Goal: Information Seeking & Learning: Check status

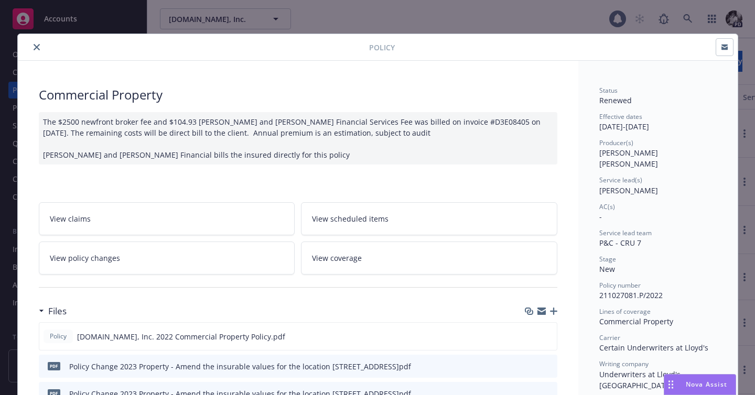
click at [36, 53] on div "Policy" at bounding box center [378, 47] width 720 height 27
click at [36, 46] on icon "close" at bounding box center [37, 47] width 6 height 6
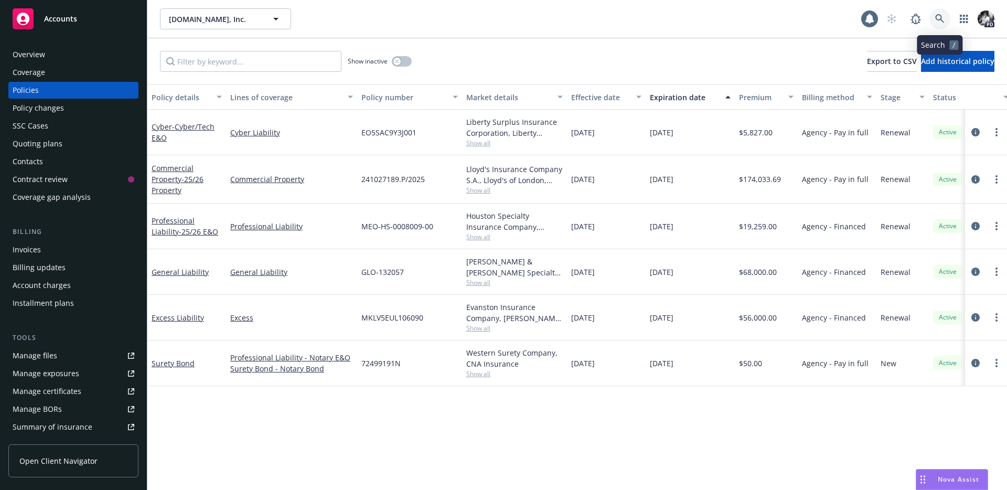
click at [938, 15] on icon at bounding box center [939, 18] width 9 height 9
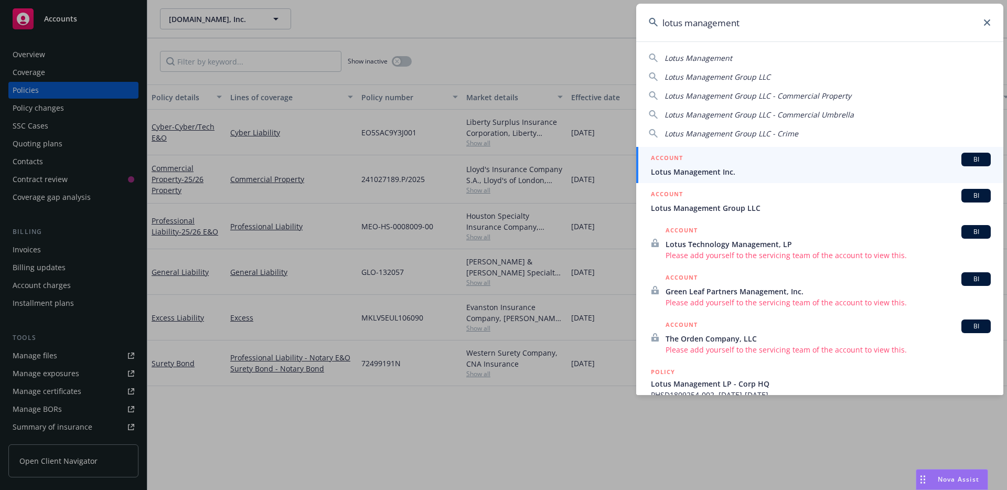
type input "lotus management"
click at [706, 167] on span "Lotus Management Inc." at bounding box center [821, 171] width 340 height 11
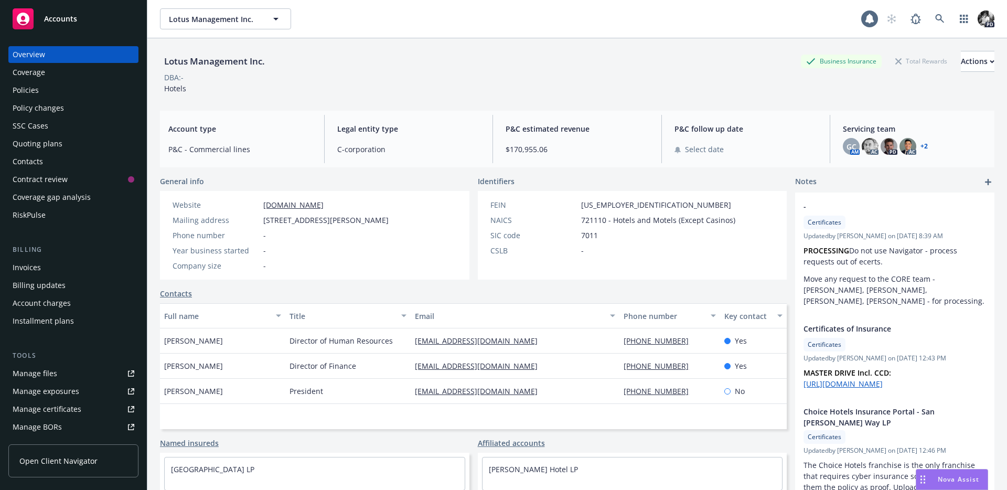
click at [77, 88] on div "Policies" at bounding box center [74, 90] width 122 height 17
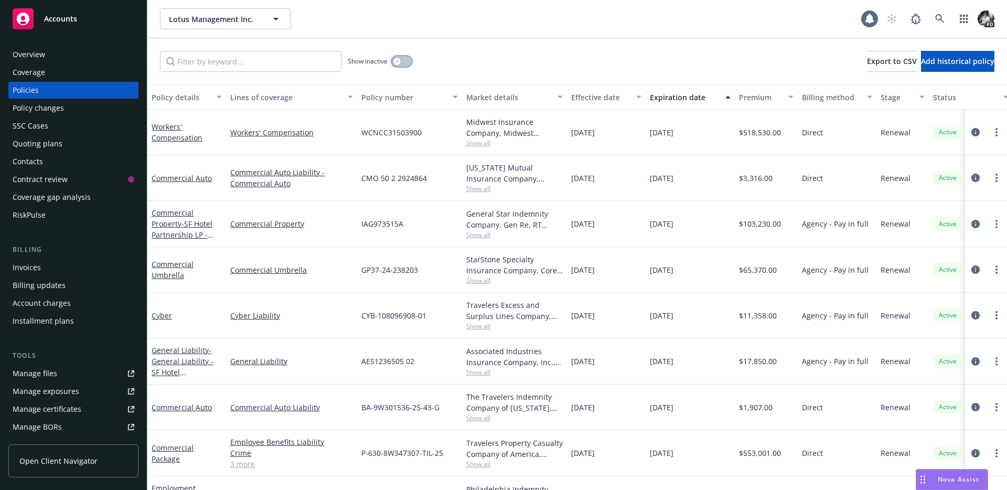
click at [396, 61] on icon "button" at bounding box center [397, 61] width 4 height 4
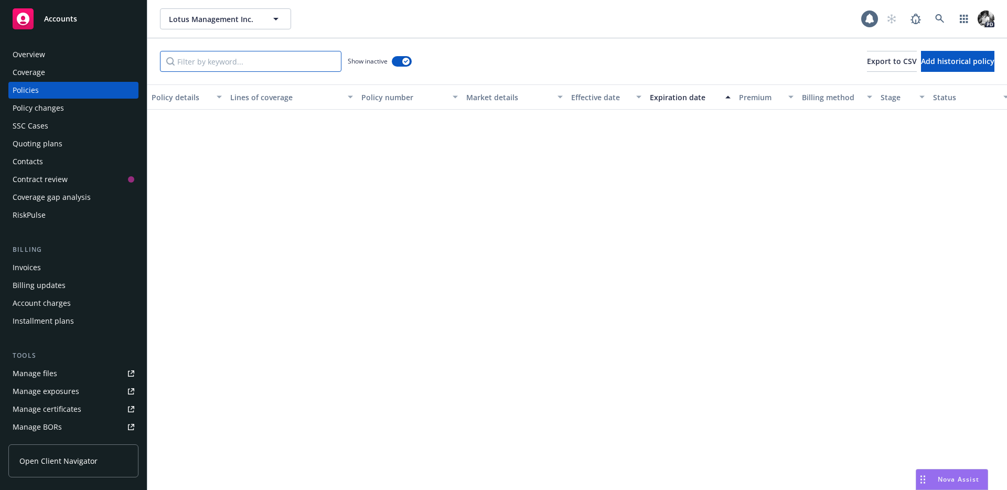
click at [265, 62] on input "Filter by keyword..." at bounding box center [250, 61] width 181 height 21
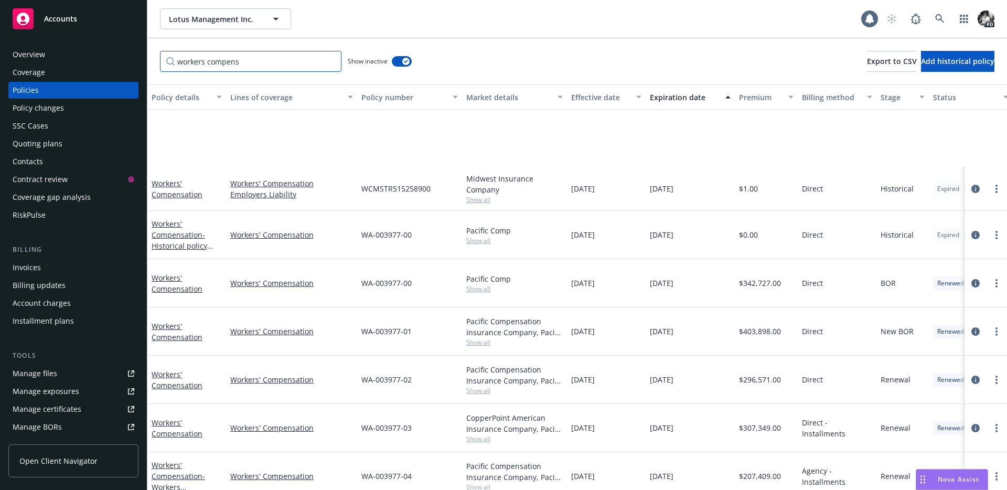
scroll to position [274, 0]
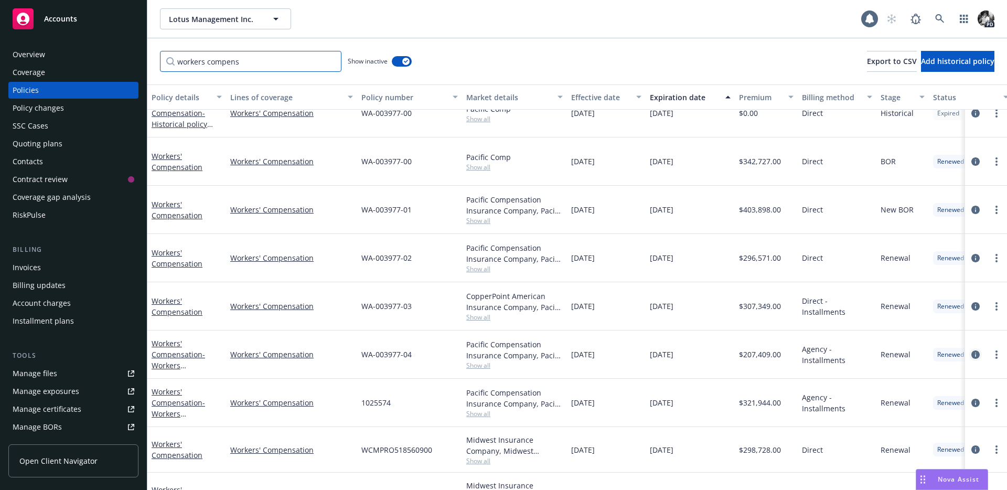
type input "workers compens"
click at [974, 350] on icon "circleInformation" at bounding box center [975, 354] width 8 height 8
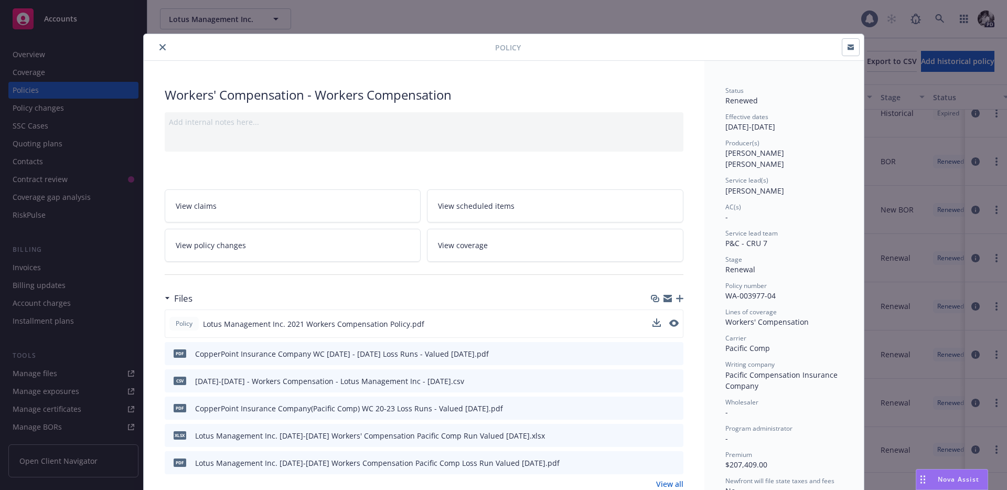
scroll to position [32, 0]
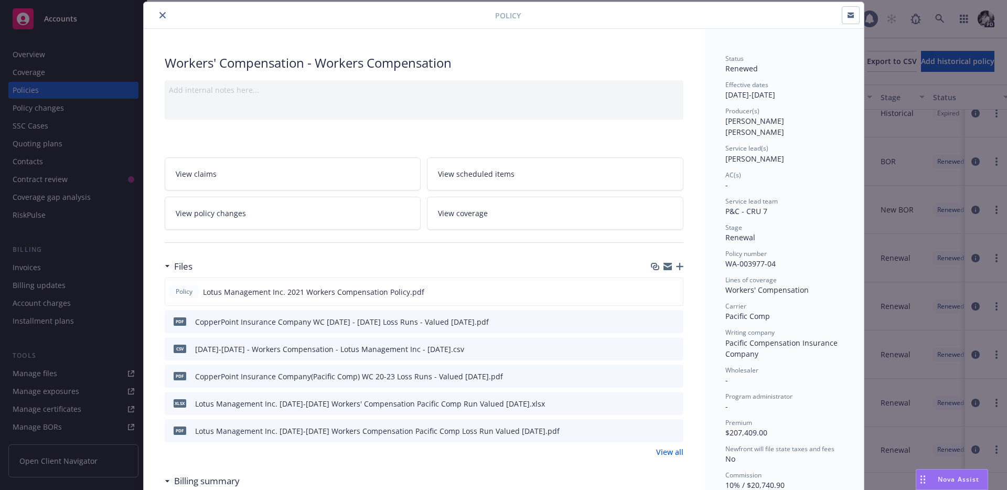
click at [166, 13] on button "close" at bounding box center [162, 15] width 13 height 13
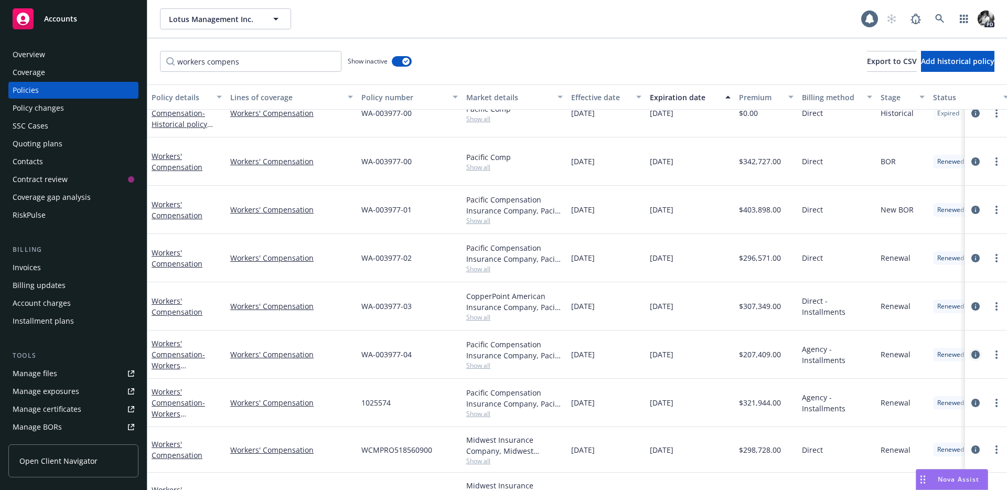
click at [973, 350] on icon "circleInformation" at bounding box center [975, 354] width 8 height 8
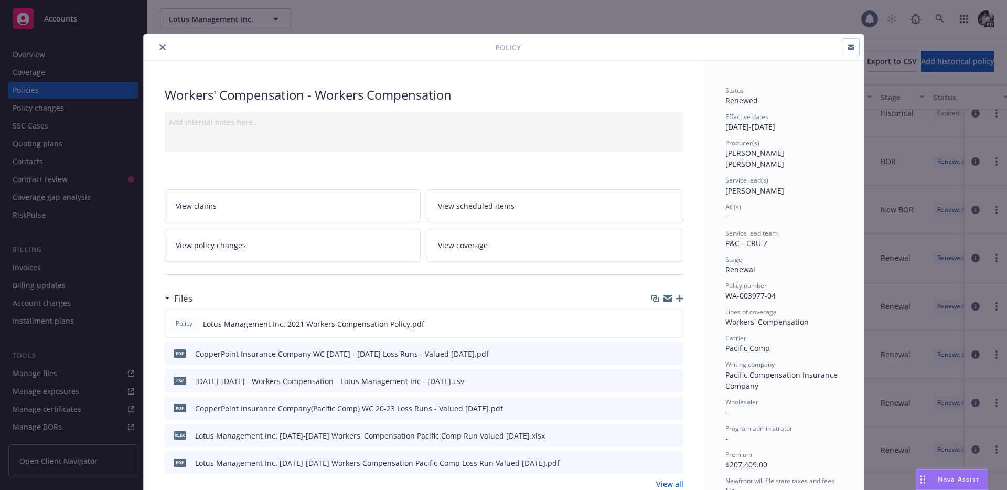
scroll to position [31, 0]
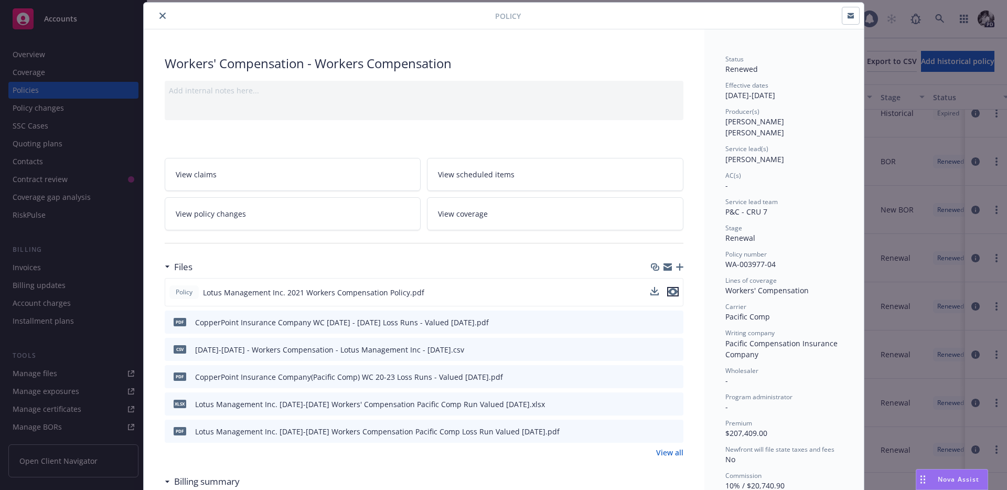
click at [672, 291] on icon "preview file" at bounding box center [672, 291] width 9 height 7
click at [171, 15] on div at bounding box center [321, 15] width 347 height 13
click at [157, 14] on button "close" at bounding box center [162, 15] width 13 height 13
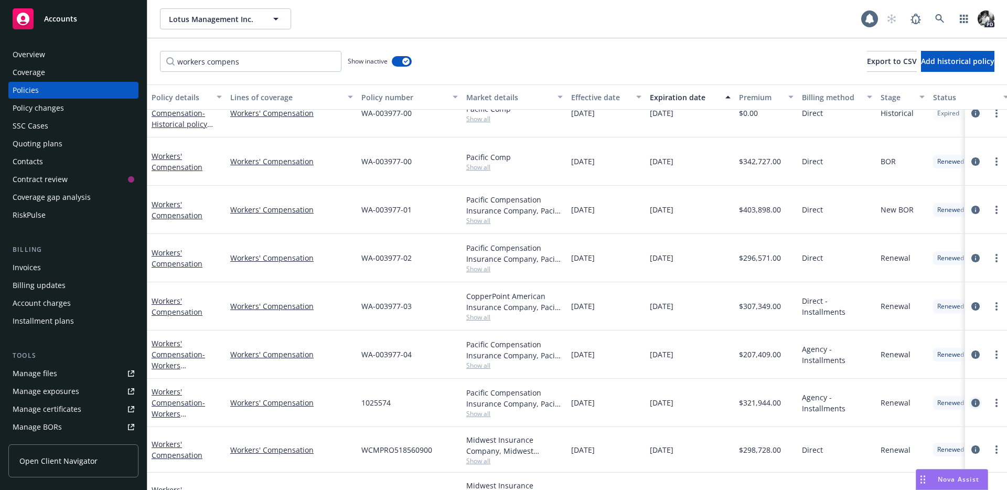
click at [976, 398] on icon "circleInformation" at bounding box center [975, 402] width 8 height 8
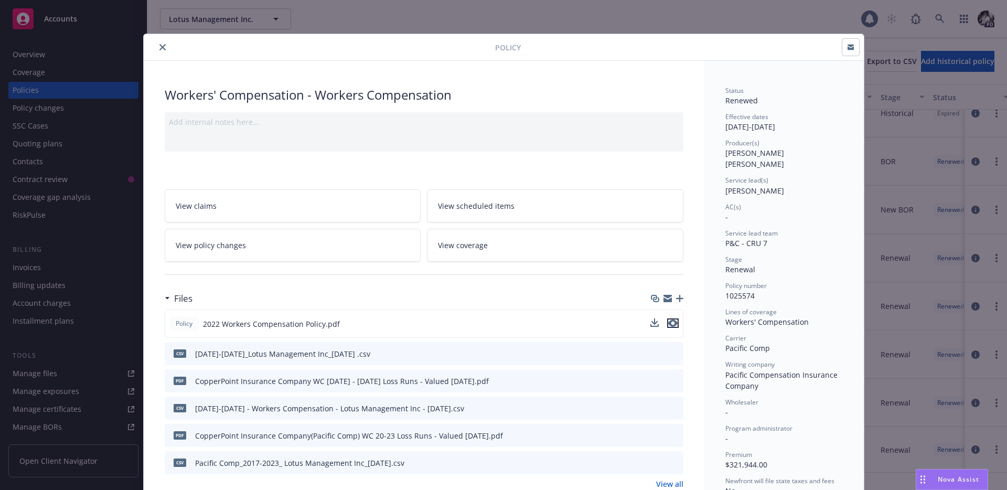
click at [672, 322] on icon "preview file" at bounding box center [672, 322] width 9 height 7
click at [167, 49] on button "close" at bounding box center [162, 47] width 13 height 13
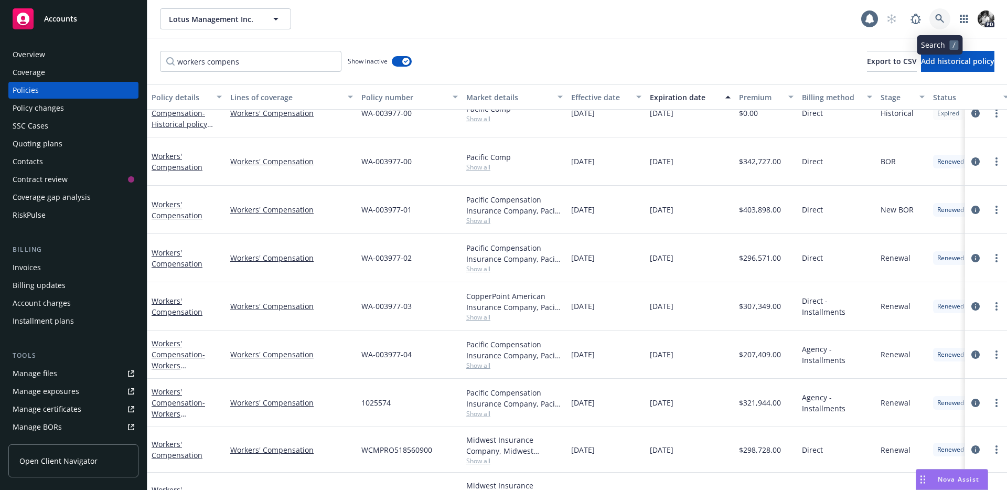
click at [939, 20] on icon at bounding box center [939, 18] width 9 height 9
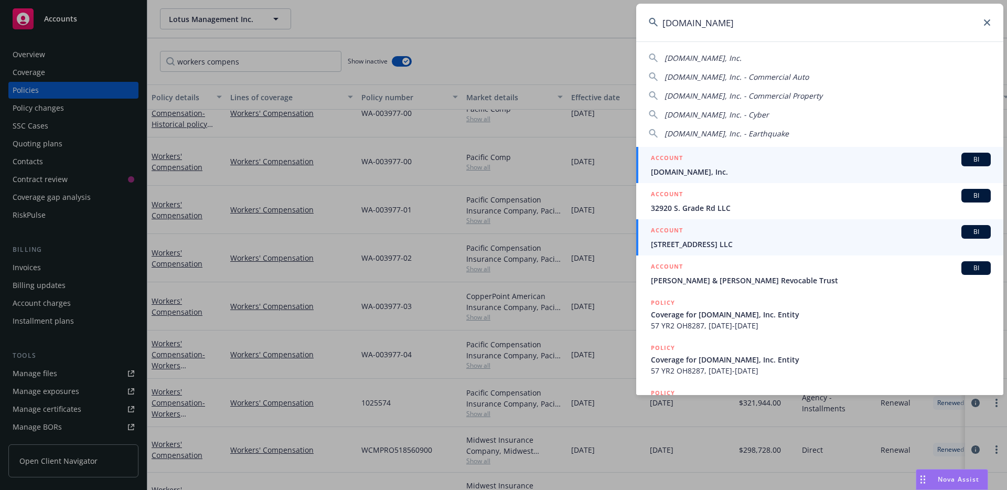
type input "[DOMAIN_NAME]"
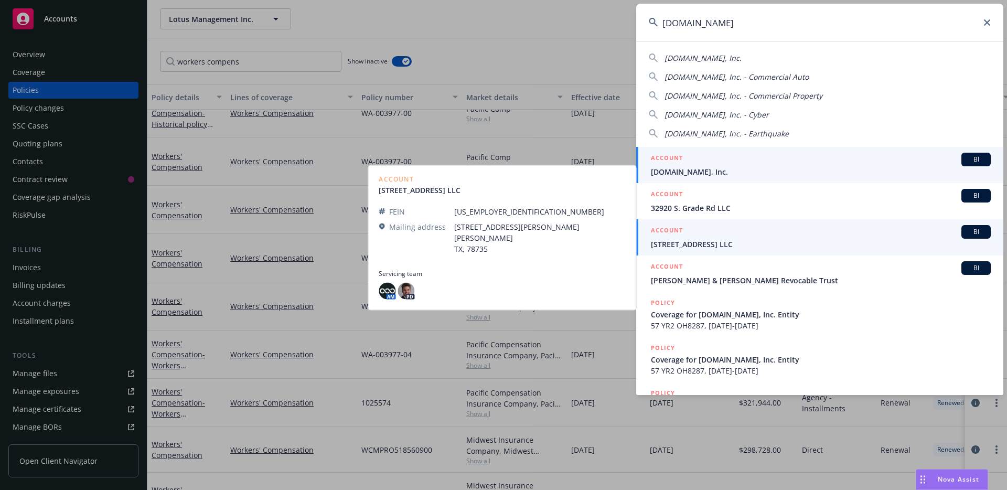
click at [755, 178] on link "ACCOUNT BI [DOMAIN_NAME], Inc." at bounding box center [819, 165] width 367 height 36
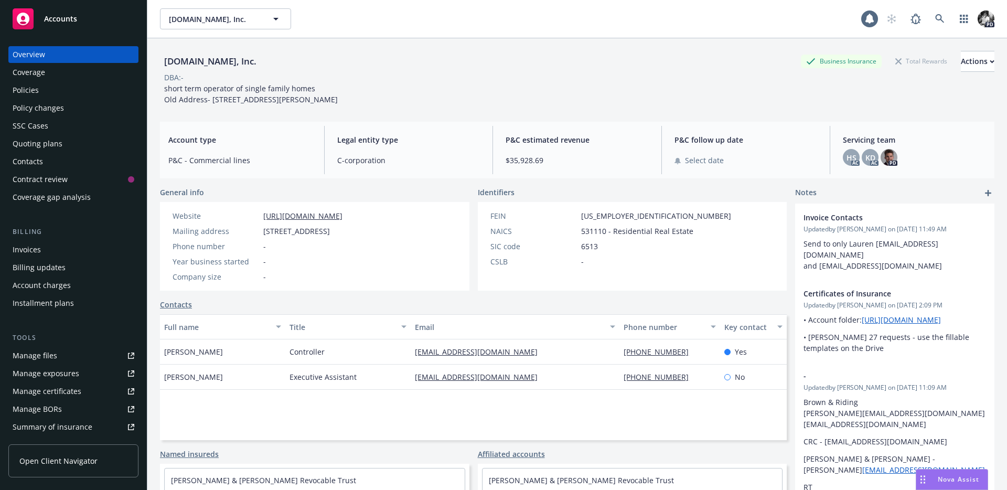
click at [67, 84] on div "Policies" at bounding box center [74, 90] width 122 height 17
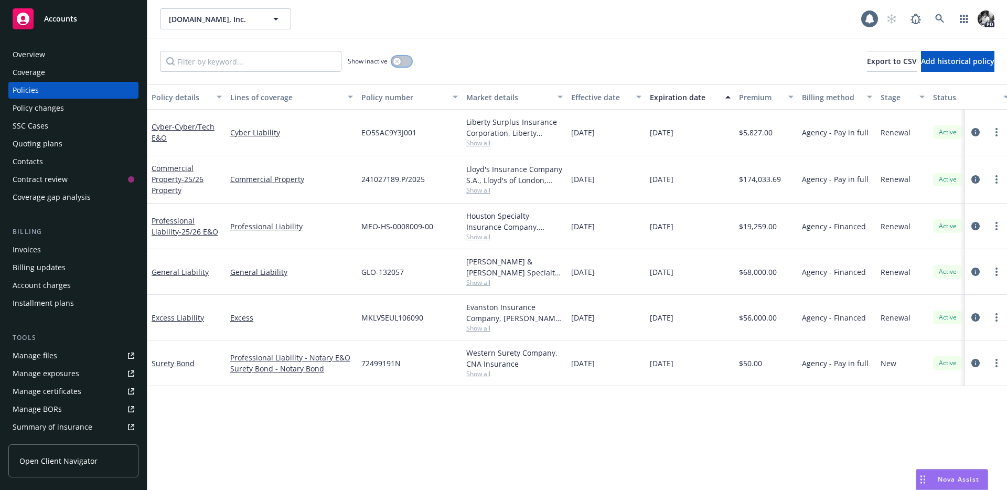
click at [395, 66] on button "button" at bounding box center [402, 61] width 20 height 10
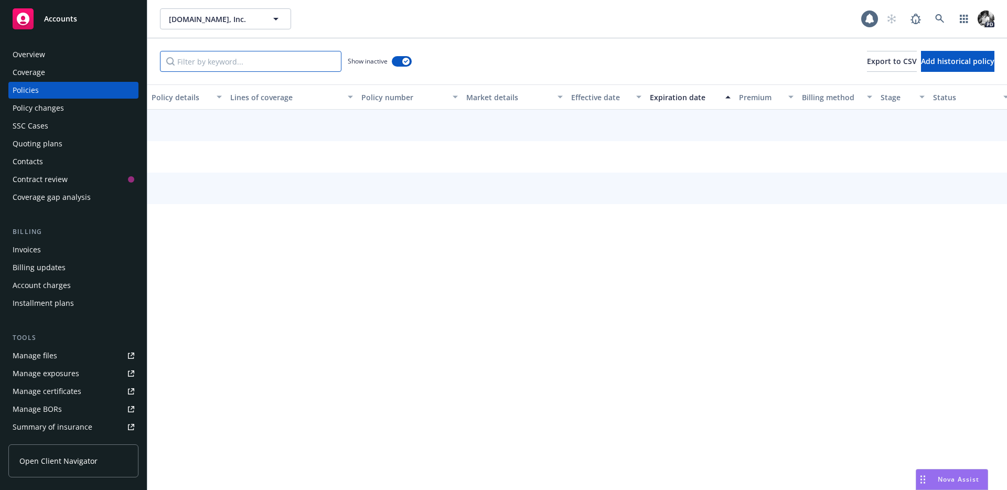
click at [271, 61] on input "Filter by keyword..." at bounding box center [250, 61] width 181 height 21
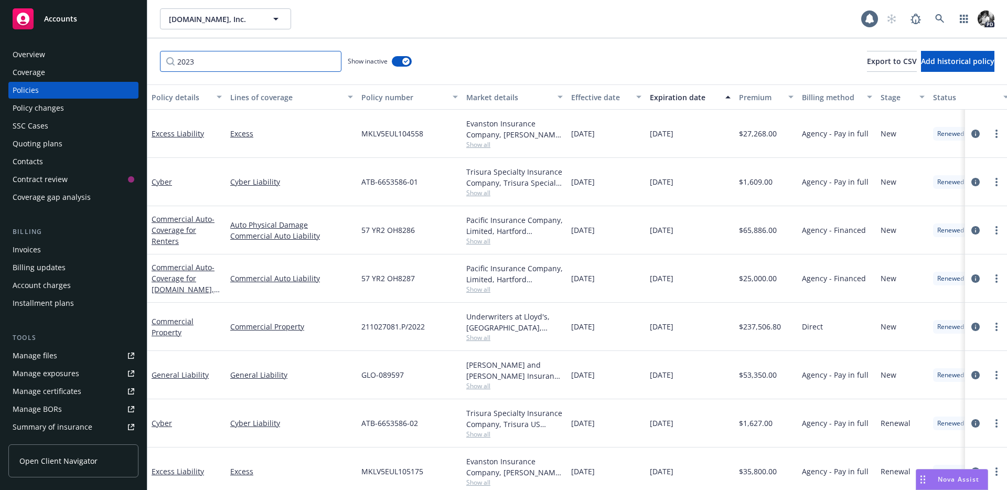
drag, startPoint x: 237, startPoint y: 63, endPoint x: 187, endPoint y: 57, distance: 51.2
click at [193, 59] on input "2023" at bounding box center [250, 61] width 181 height 21
type input "2"
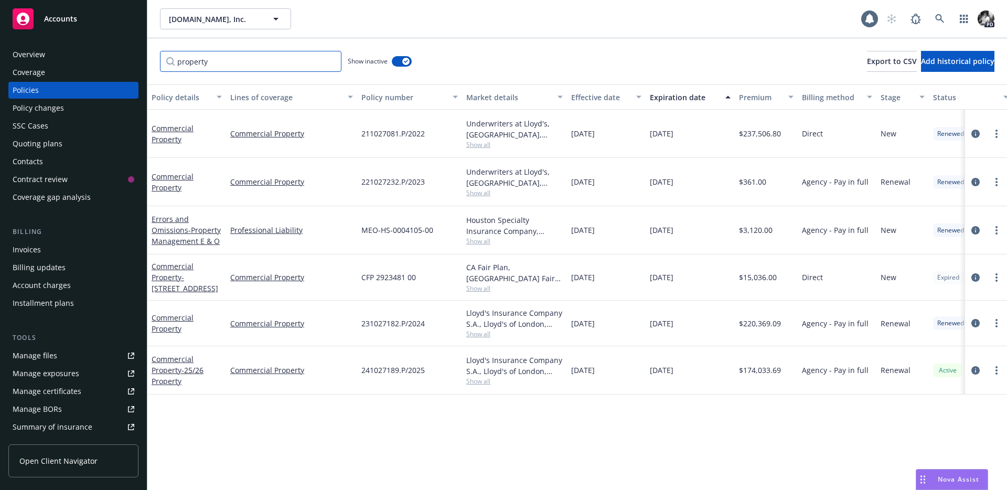
type input "property"
click at [327, 60] on input "property" at bounding box center [250, 61] width 181 height 21
click at [313, 62] on input "Filter by keyword..." at bounding box center [250, 61] width 181 height 21
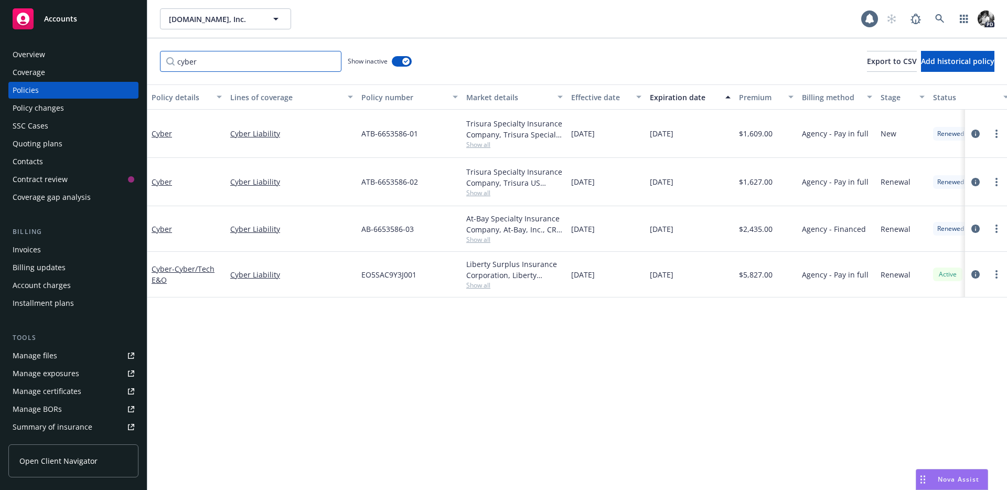
type input "cyber"
drag, startPoint x: 423, startPoint y: 266, endPoint x: 359, endPoint y: 261, distance: 64.7
click at [359, 261] on div "EO5SAC9Y3J001" at bounding box center [409, 275] width 105 height 46
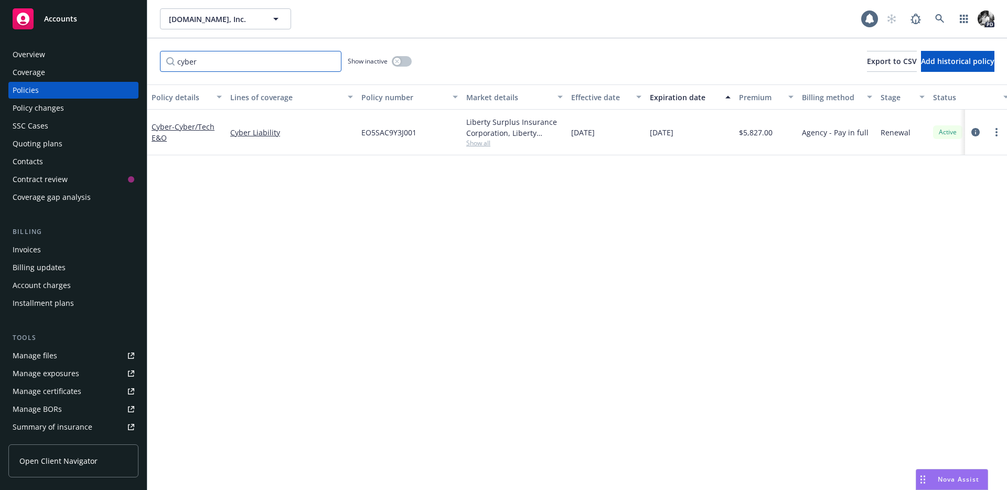
click at [330, 62] on input "cyber" at bounding box center [250, 61] width 181 height 21
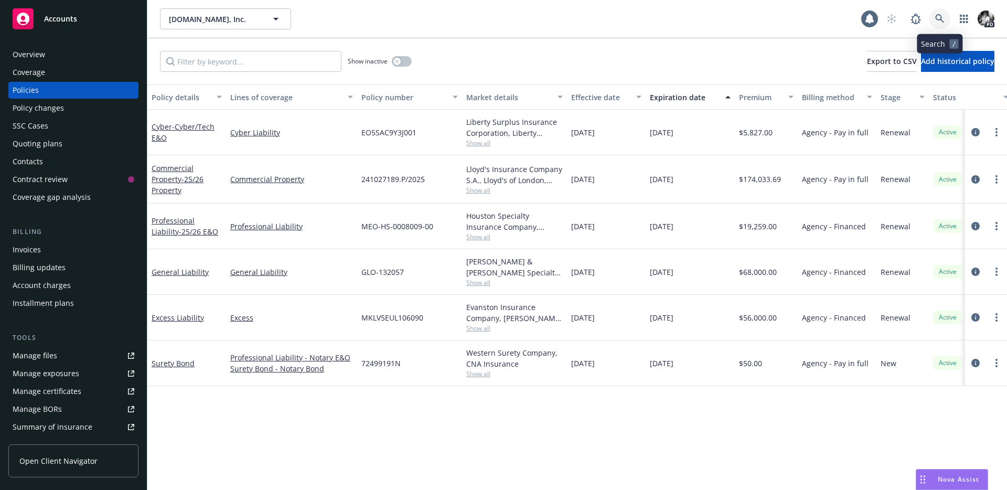
click at [938, 18] on icon at bounding box center [939, 18] width 9 height 9
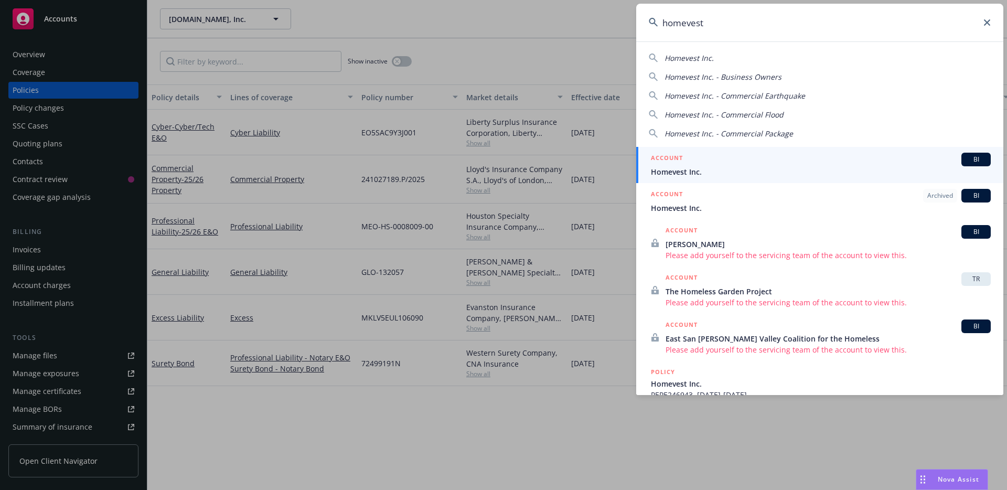
type input "homevest"
click at [703, 170] on span "Homevest Inc." at bounding box center [821, 171] width 340 height 11
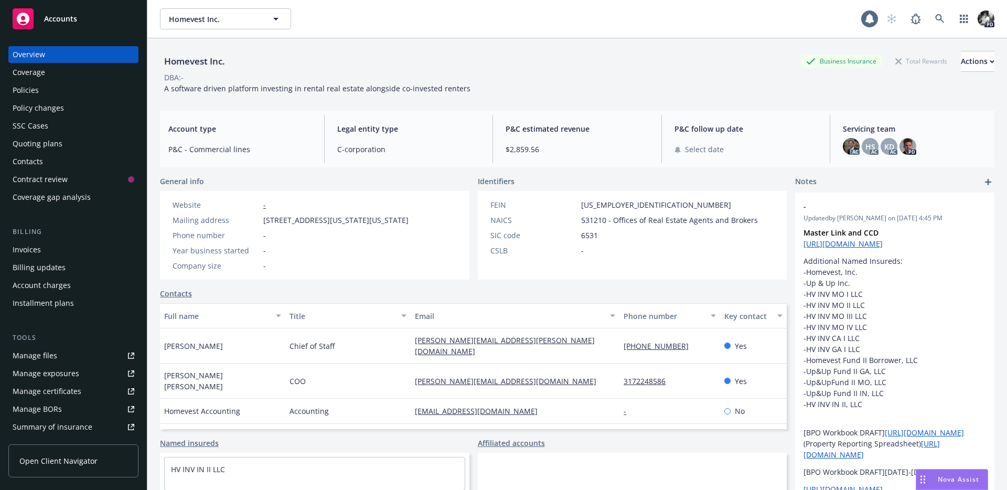
click at [107, 100] on div "Policy changes" at bounding box center [74, 108] width 122 height 17
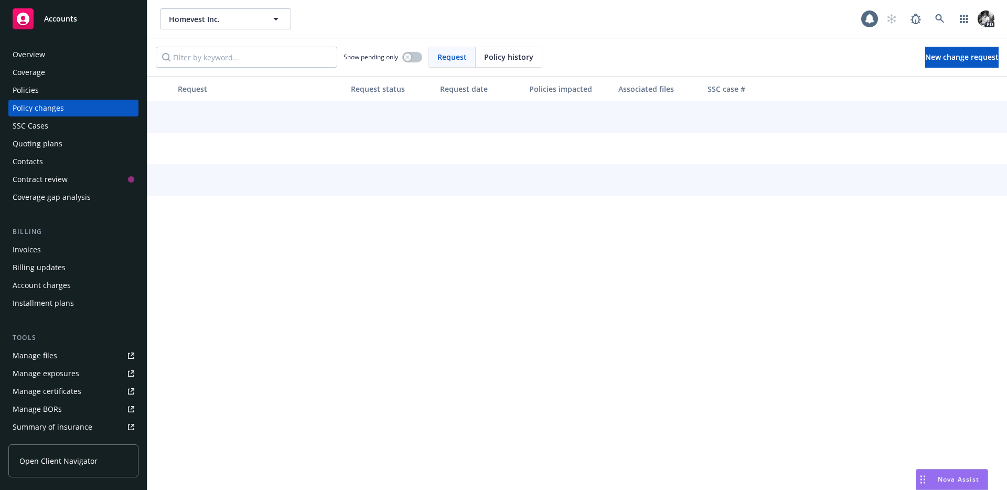
click at [107, 93] on div "Policies" at bounding box center [74, 90] width 122 height 17
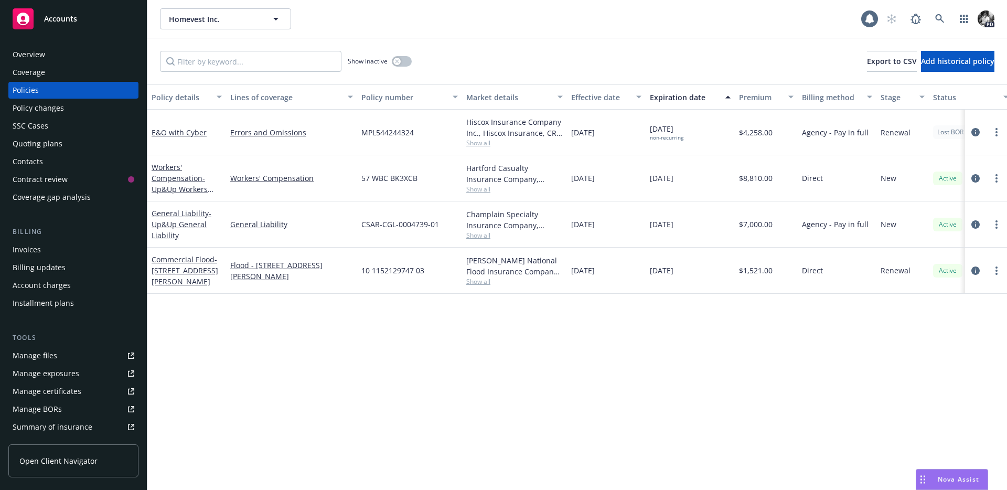
click at [401, 67] on div "Show inactive" at bounding box center [380, 61] width 64 height 21
click at [397, 61] on icon "button" at bounding box center [397, 61] width 4 height 4
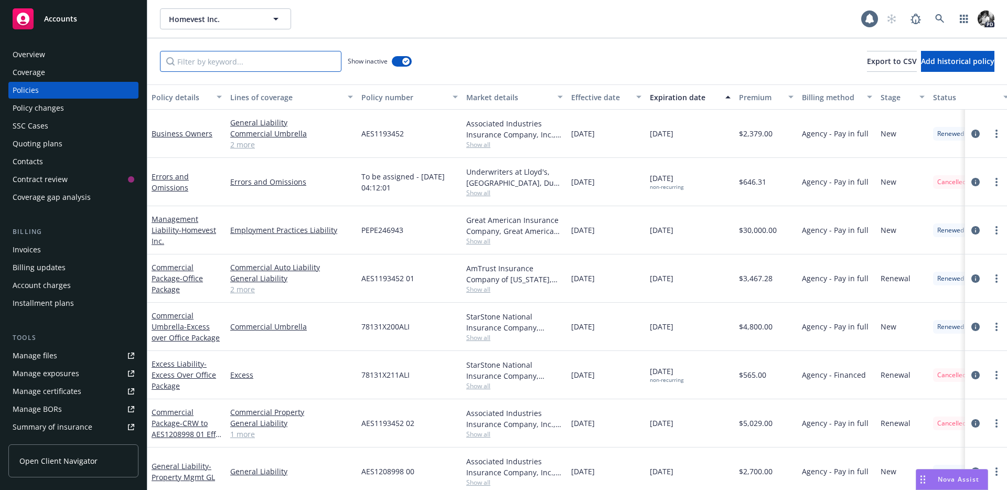
click at [304, 63] on input "Filter by keyword..." at bounding box center [250, 61] width 181 height 21
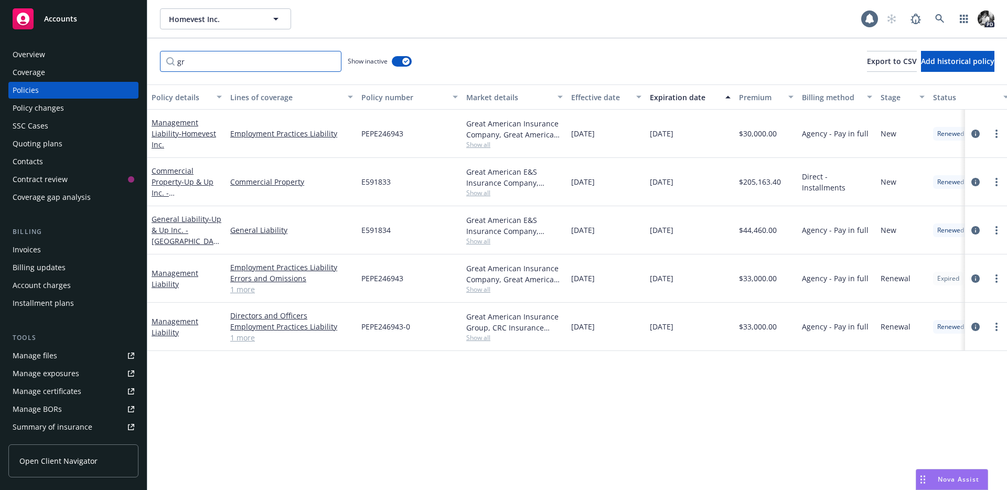
type input "g"
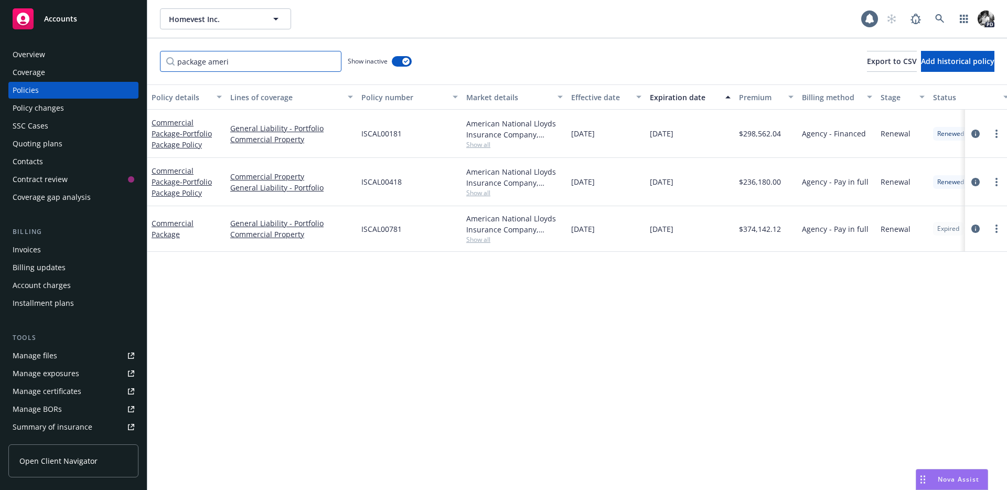
type input "package ameri"
click at [941, 20] on icon at bounding box center [939, 18] width 9 height 9
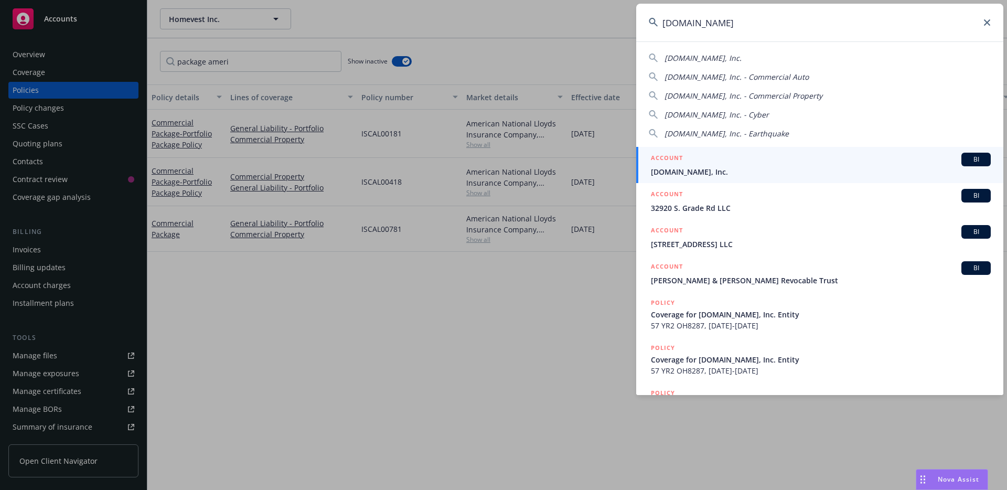
type input "[DOMAIN_NAME]"
click at [703, 161] on div "ACCOUNT BI" at bounding box center [821, 160] width 340 height 14
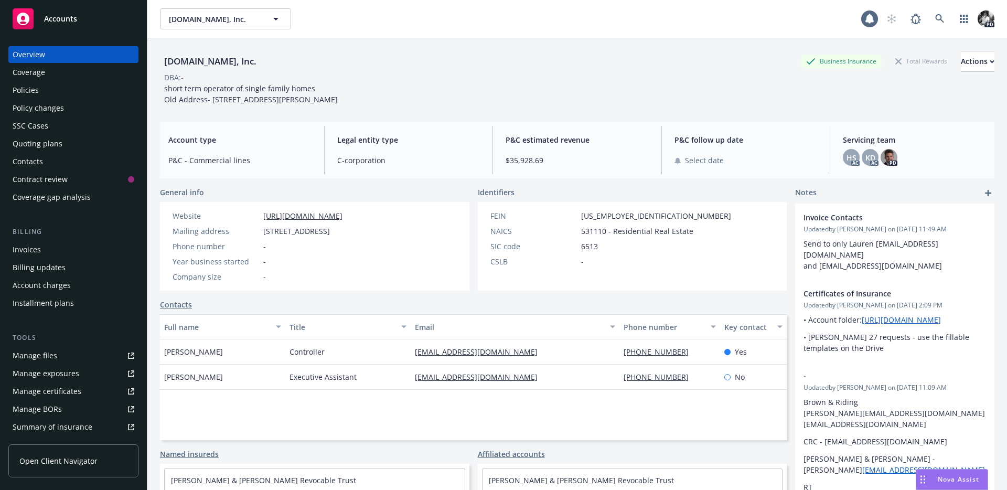
click at [48, 98] on div "Policies" at bounding box center [74, 90] width 122 height 17
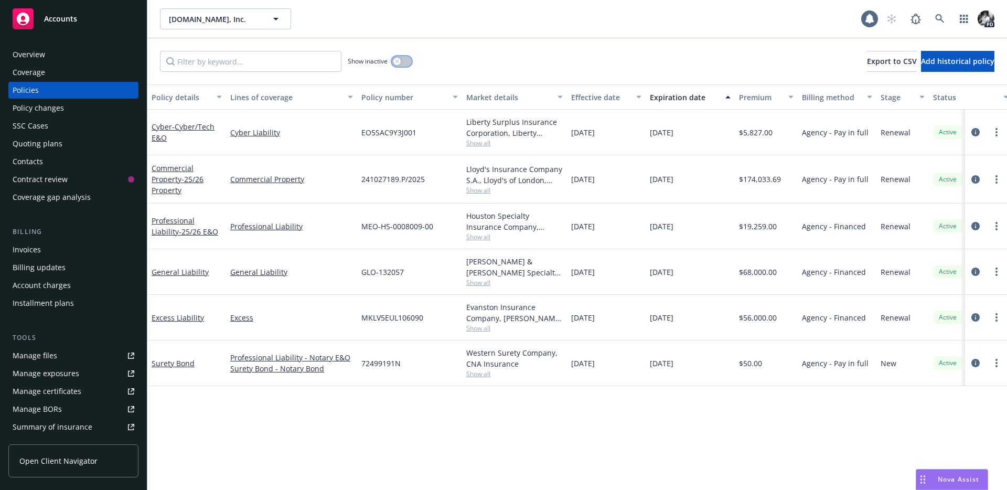
click at [406, 60] on button "button" at bounding box center [402, 61] width 20 height 10
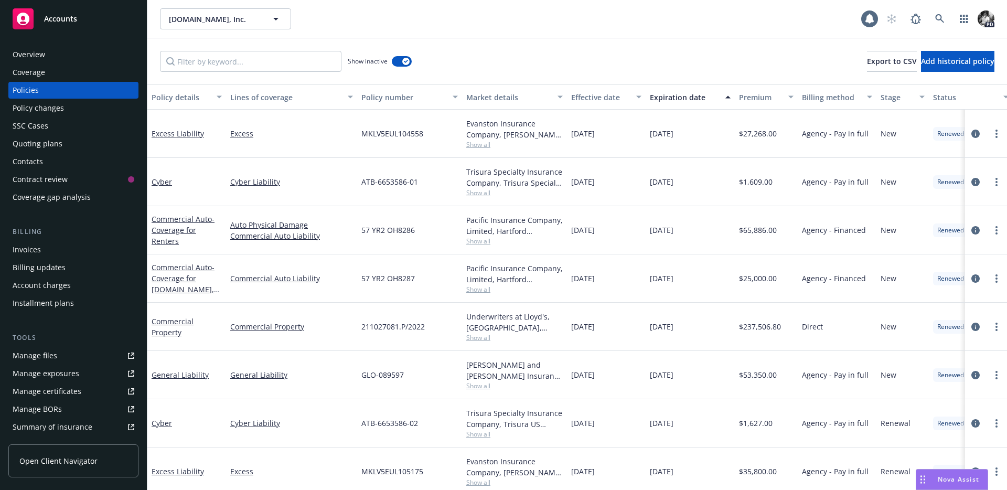
click at [252, 46] on div "Show inactive Export to CSV Add historical policy" at bounding box center [576, 61] width 859 height 46
click at [230, 64] on input "Filter by keyword..." at bounding box center [250, 61] width 181 height 21
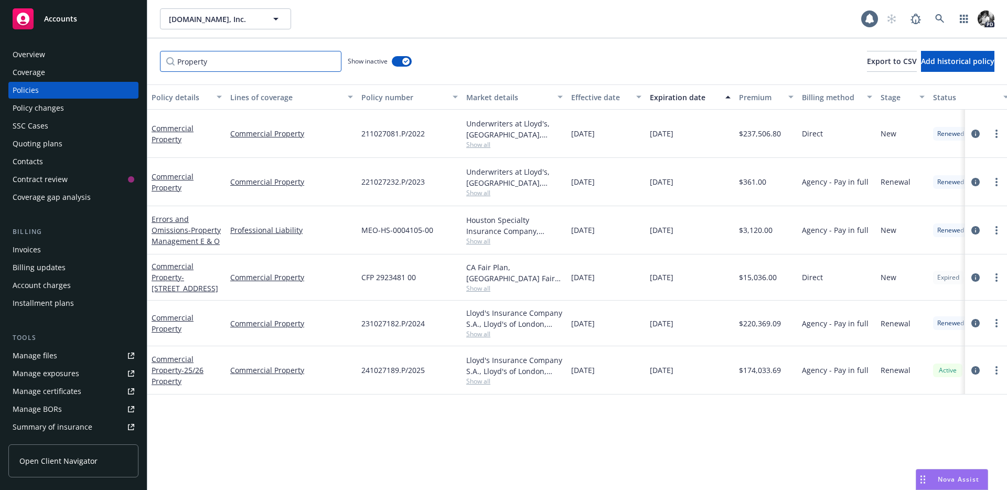
type input "Property"
click at [941, 26] on link at bounding box center [939, 18] width 21 height 21
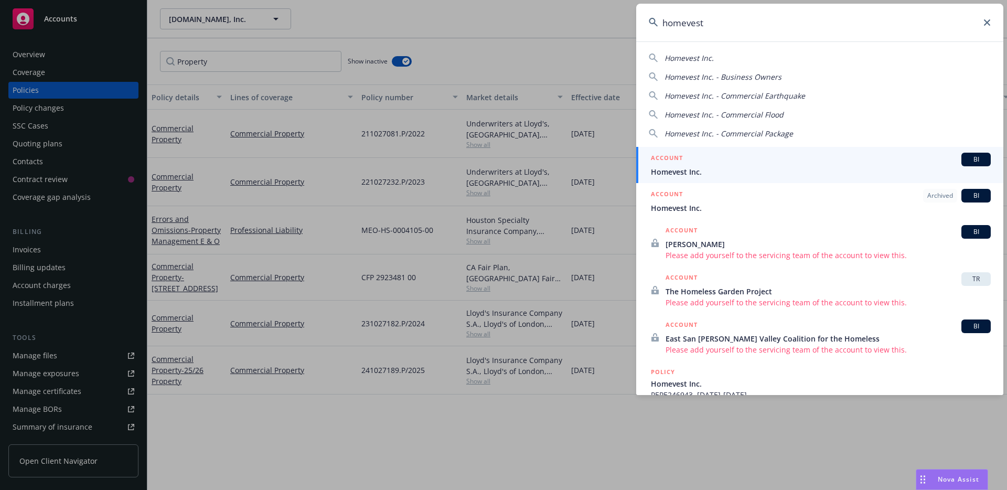
type input "homevest"
click at [704, 165] on div "ACCOUNT BI" at bounding box center [821, 160] width 340 height 14
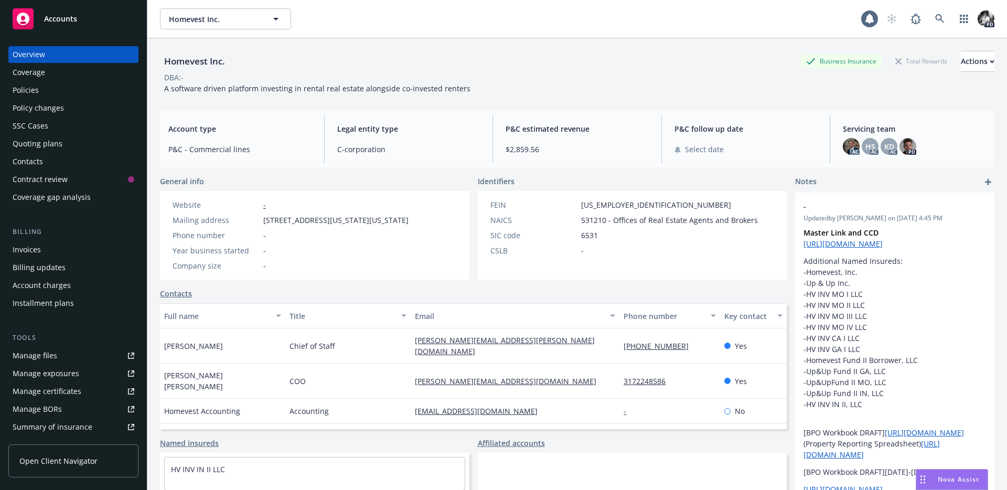
click at [75, 89] on div "Policies" at bounding box center [74, 90] width 122 height 17
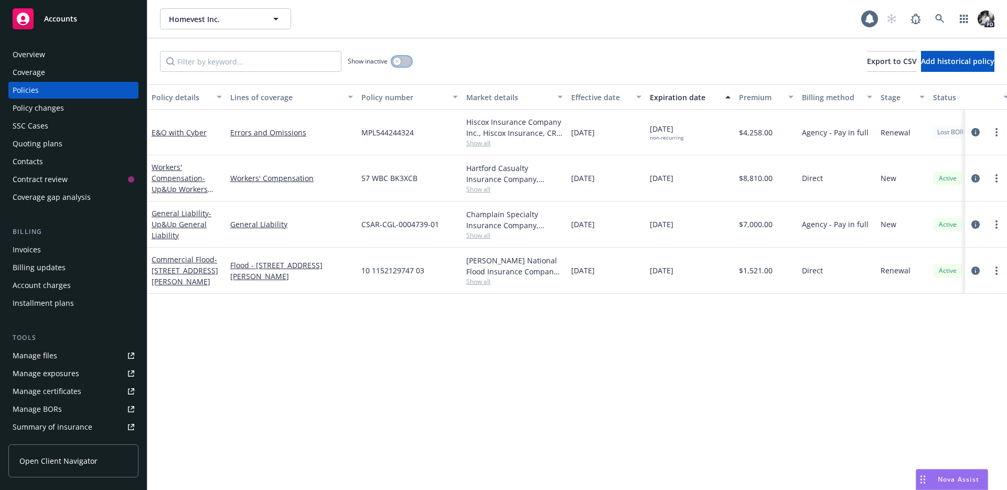
click at [401, 63] on button "button" at bounding box center [402, 61] width 20 height 10
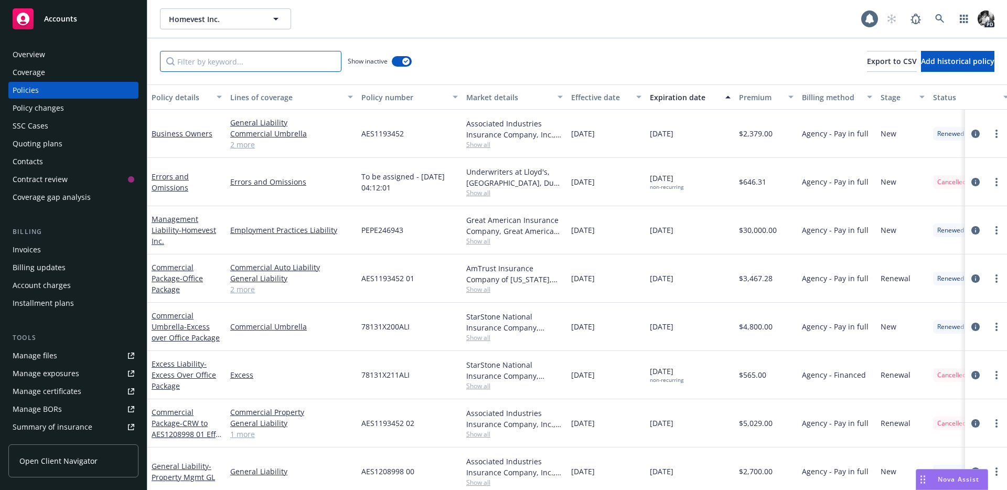
click at [243, 63] on input "Filter by keyword..." at bounding box center [250, 61] width 181 height 21
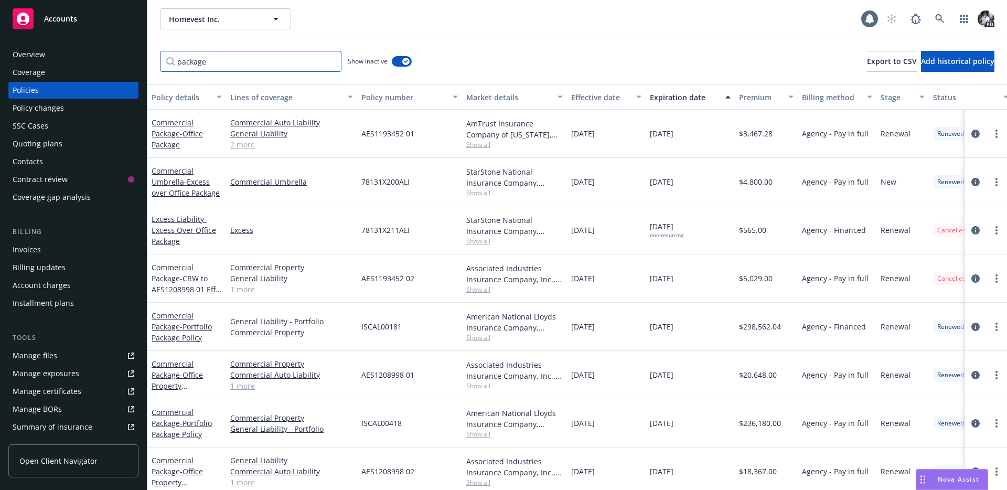
scroll to position [81, 0]
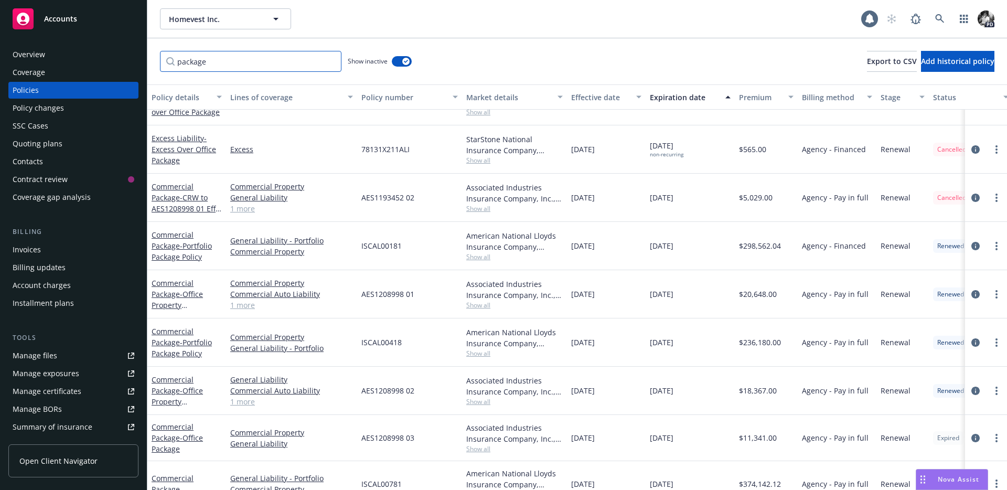
type input "package"
click at [55, 58] on div "Overview" at bounding box center [74, 54] width 122 height 17
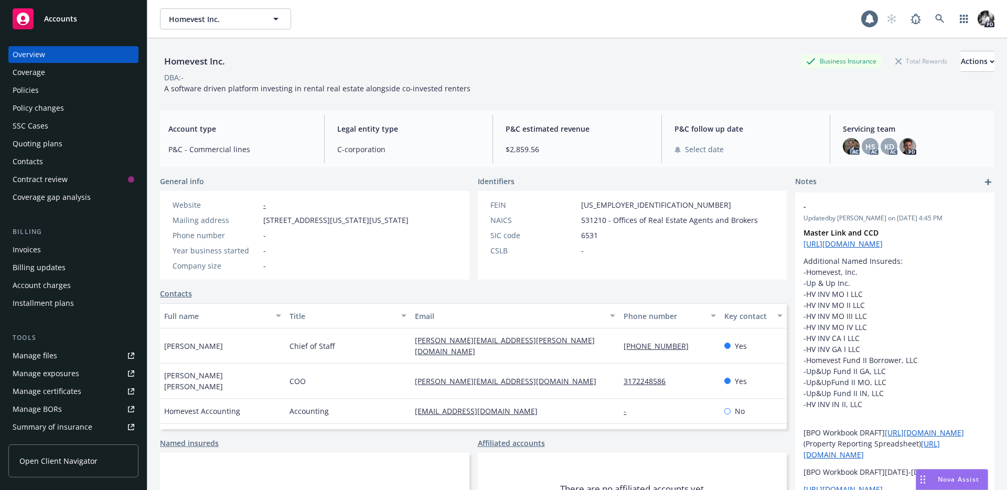
click at [70, 30] on link "Accounts" at bounding box center [73, 18] width 130 height 29
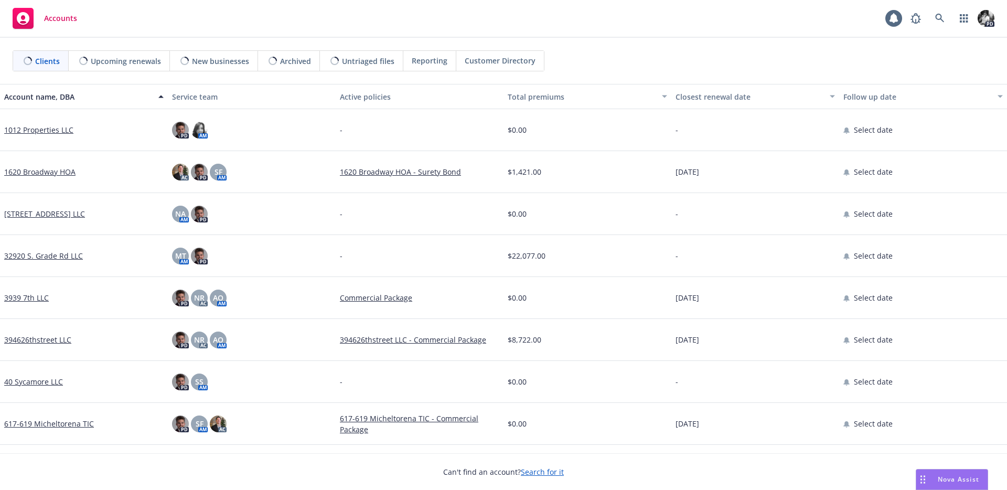
click at [729, 104] on button "Closest renewal date" at bounding box center [755, 96] width 168 height 25
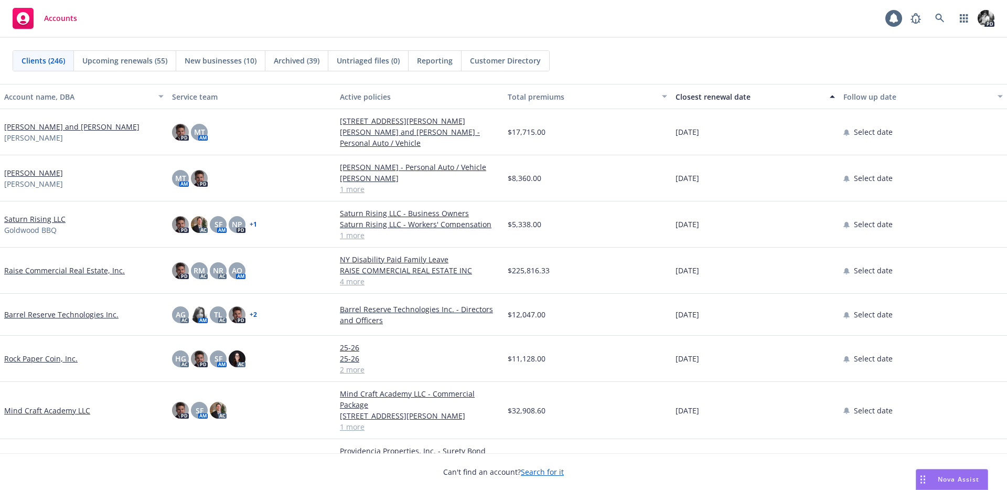
click at [729, 104] on button "Closest renewal date" at bounding box center [755, 96] width 168 height 25
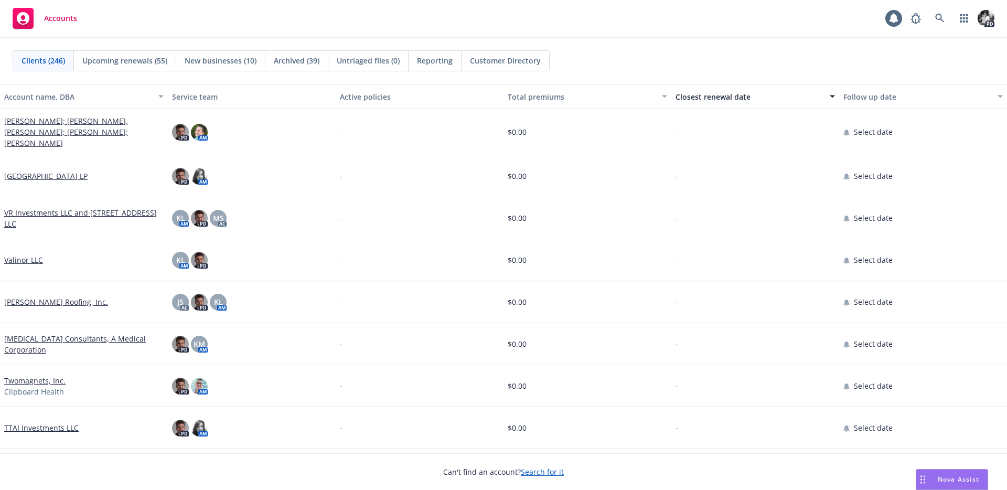
click at [729, 104] on button "Closest renewal date" at bounding box center [755, 96] width 168 height 25
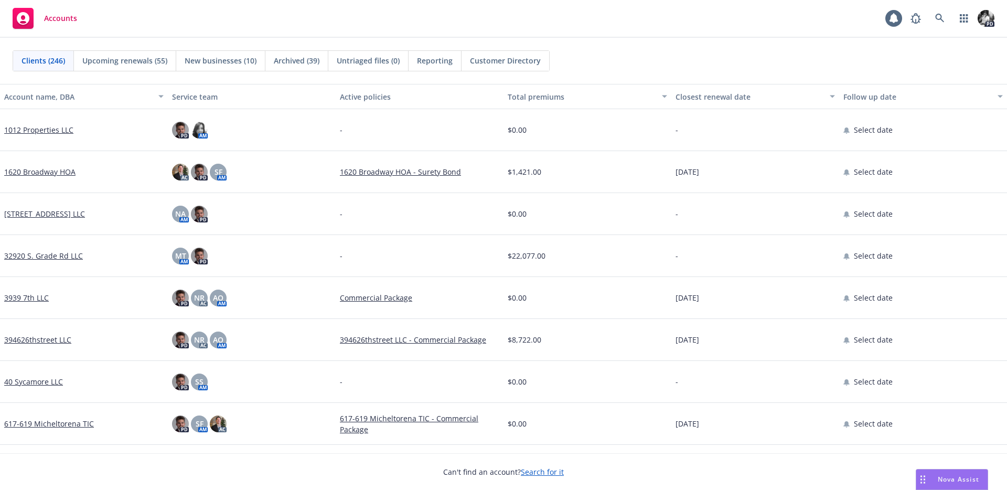
click at [728, 104] on button "Closest renewal date" at bounding box center [755, 96] width 168 height 25
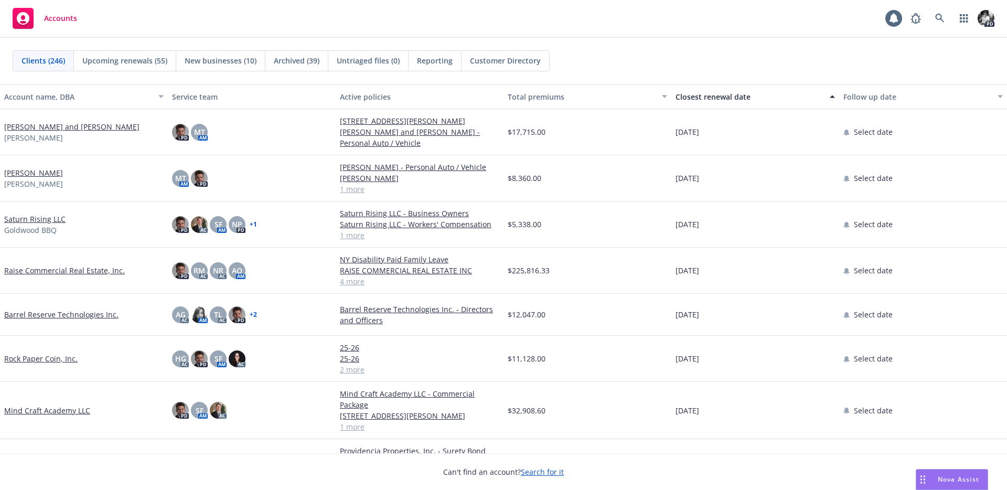
click at [561, 95] on div "Total premiums" at bounding box center [581, 96] width 148 height 11
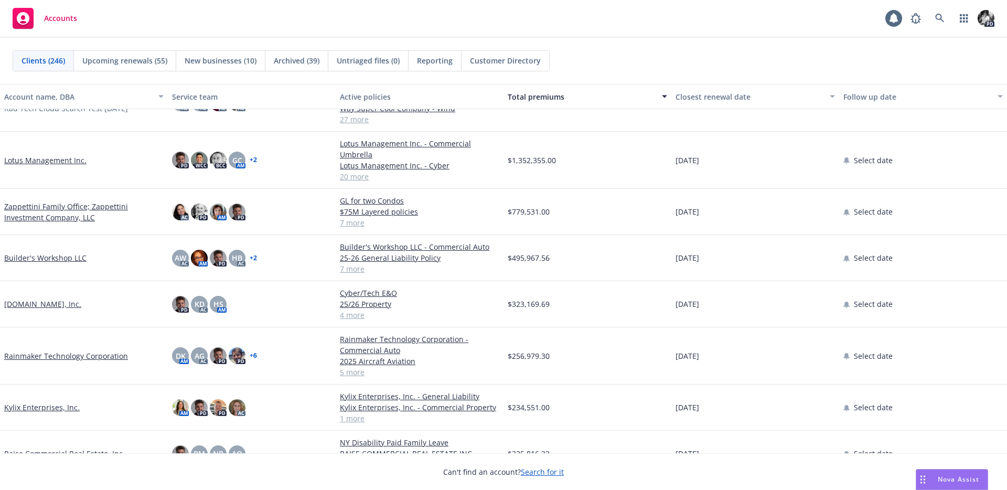
scroll to position [36, 0]
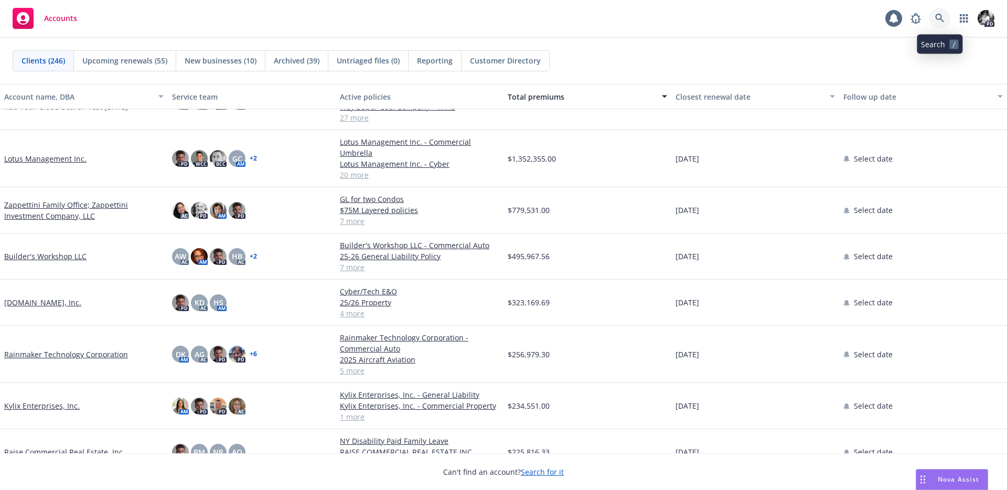
click at [940, 24] on link at bounding box center [939, 18] width 21 height 21
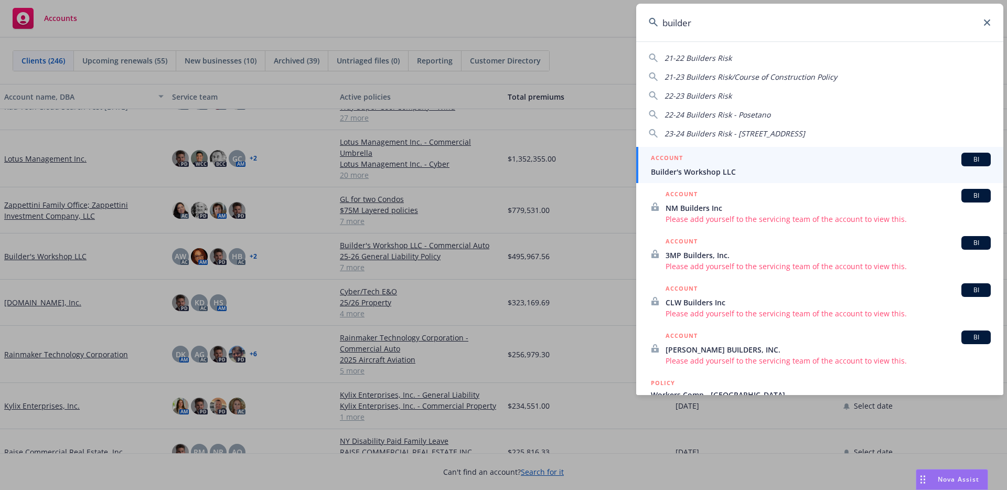
type input "builder"
click at [709, 154] on div "ACCOUNT BI" at bounding box center [821, 160] width 340 height 14
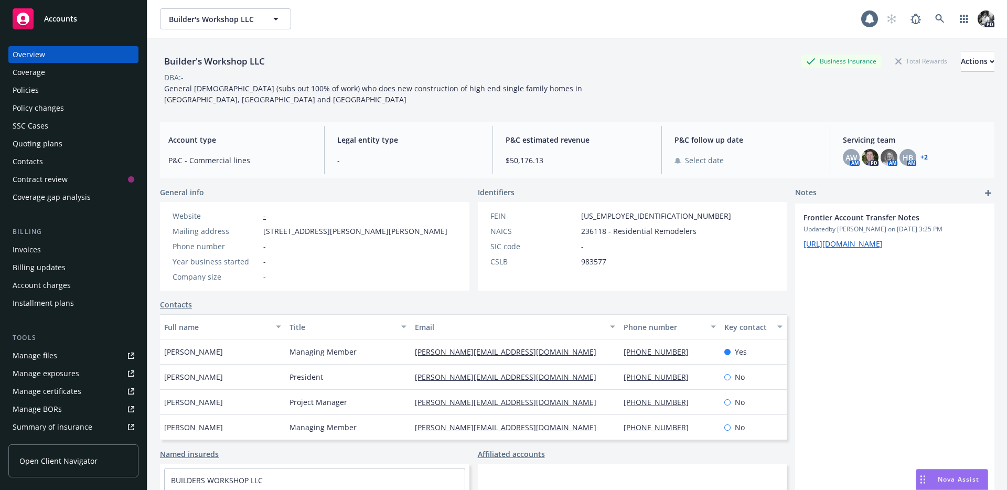
click at [67, 94] on div "Policies" at bounding box center [74, 90] width 122 height 17
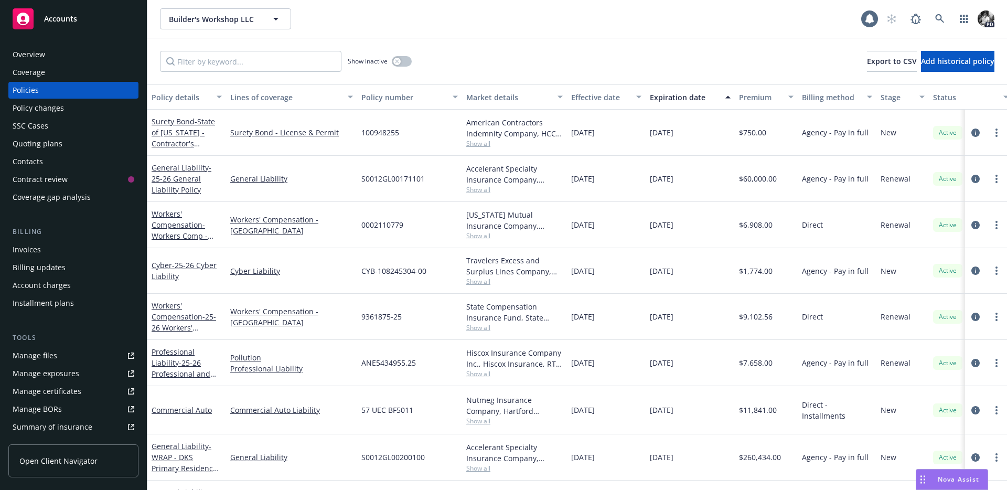
scroll to position [32, 0]
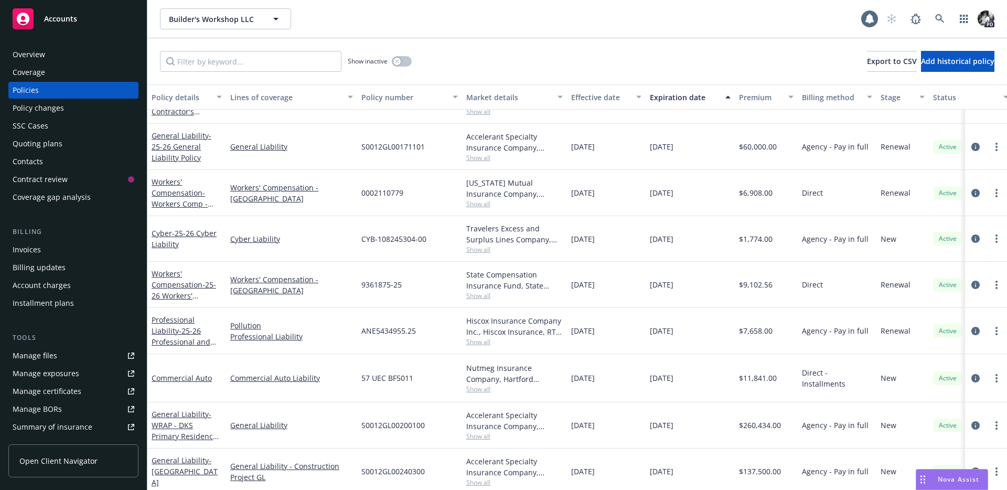
click at [63, 18] on span "Accounts" at bounding box center [60, 19] width 33 height 8
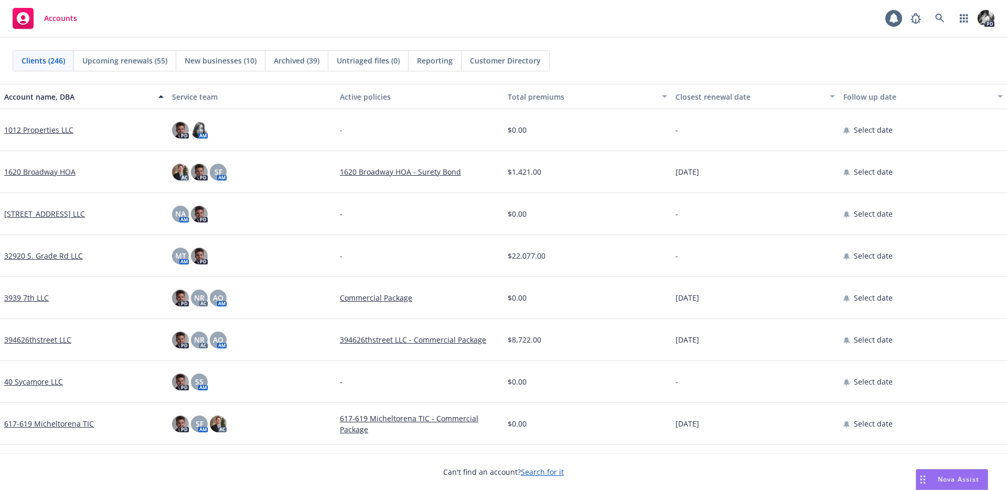
click at [571, 93] on div "Total premiums" at bounding box center [581, 96] width 148 height 11
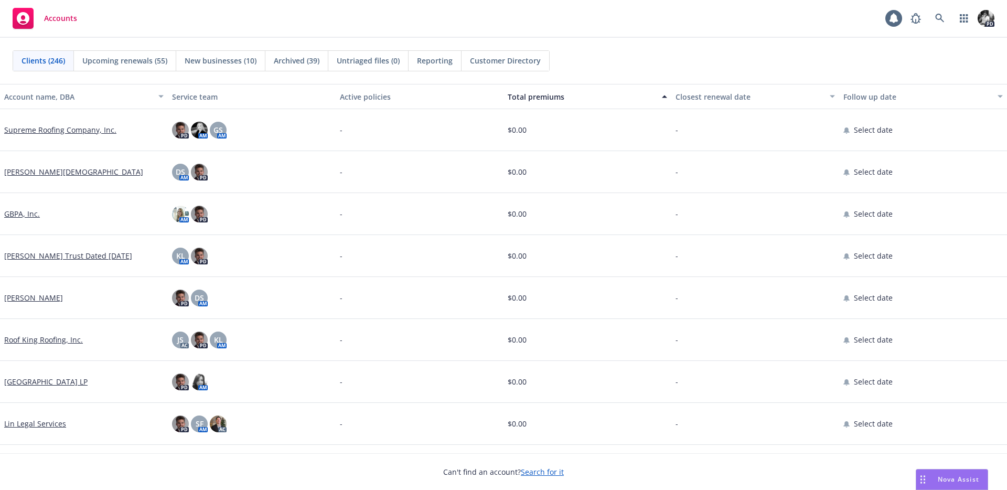
click at [571, 93] on div "Total premiums" at bounding box center [581, 96] width 148 height 11
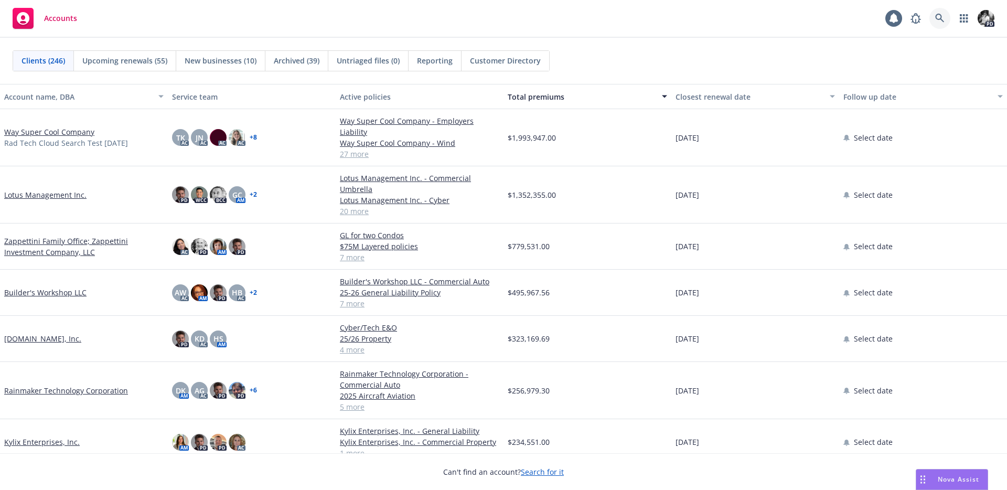
click at [938, 24] on link at bounding box center [939, 18] width 21 height 21
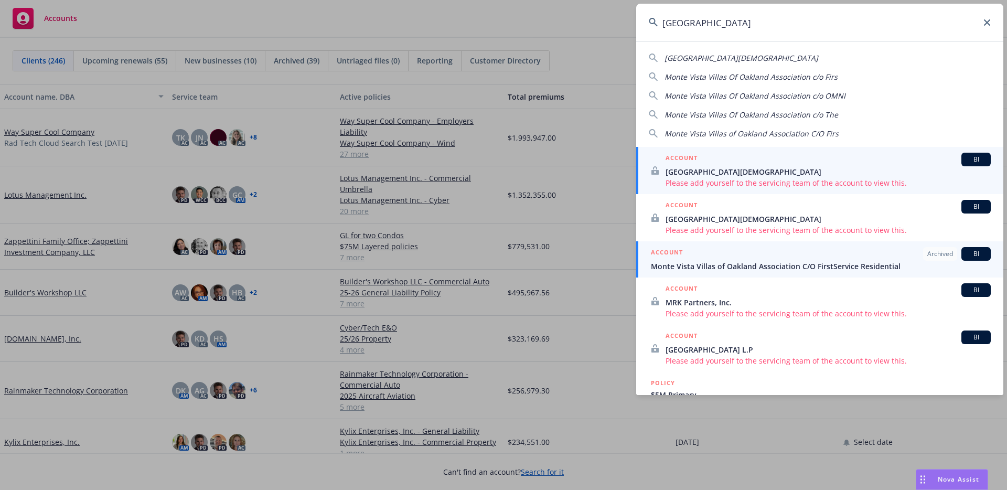
type input "[GEOGRAPHIC_DATA]"
click at [697, 263] on span "Monte Vista Villas of Oakland Association C/O FirstService Residential" at bounding box center [821, 266] width 340 height 11
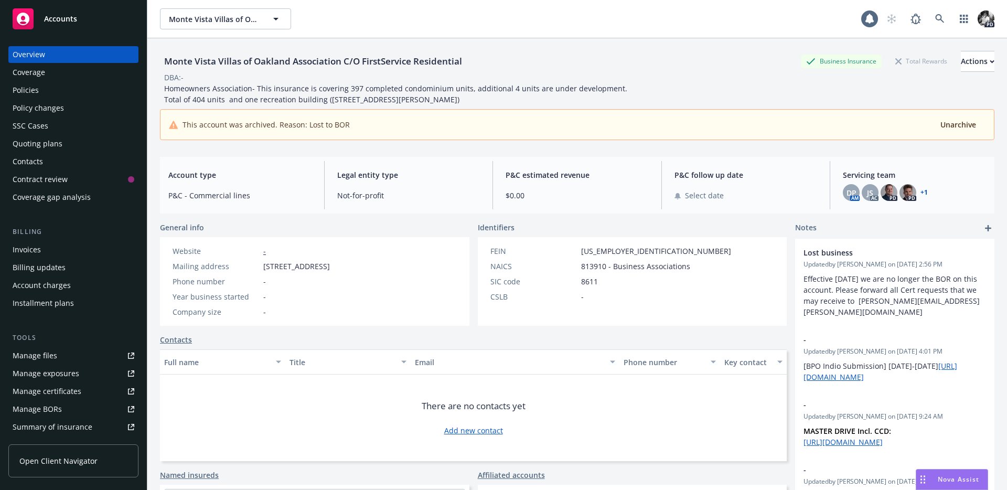
click at [69, 92] on div "Policies" at bounding box center [74, 90] width 122 height 17
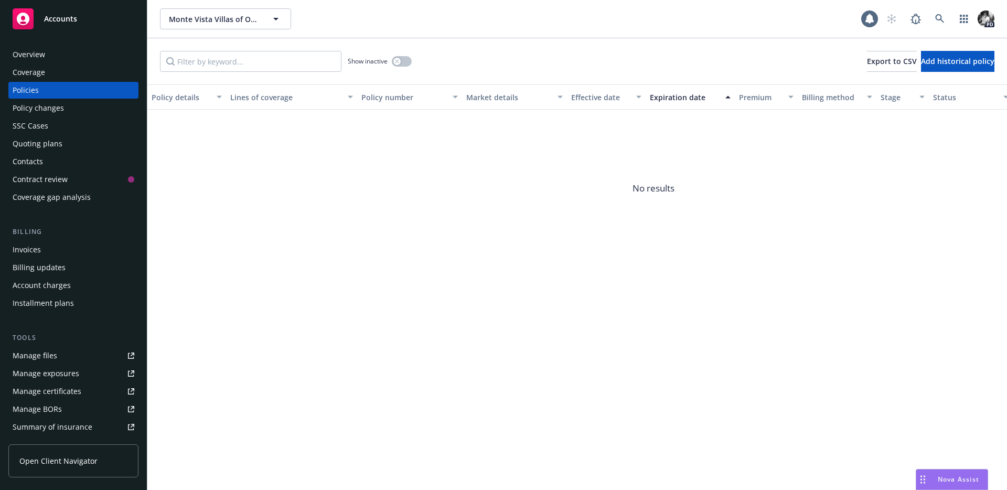
click at [403, 67] on div "Show inactive" at bounding box center [380, 61] width 64 height 21
click at [396, 60] on icon "button" at bounding box center [397, 61] width 4 height 4
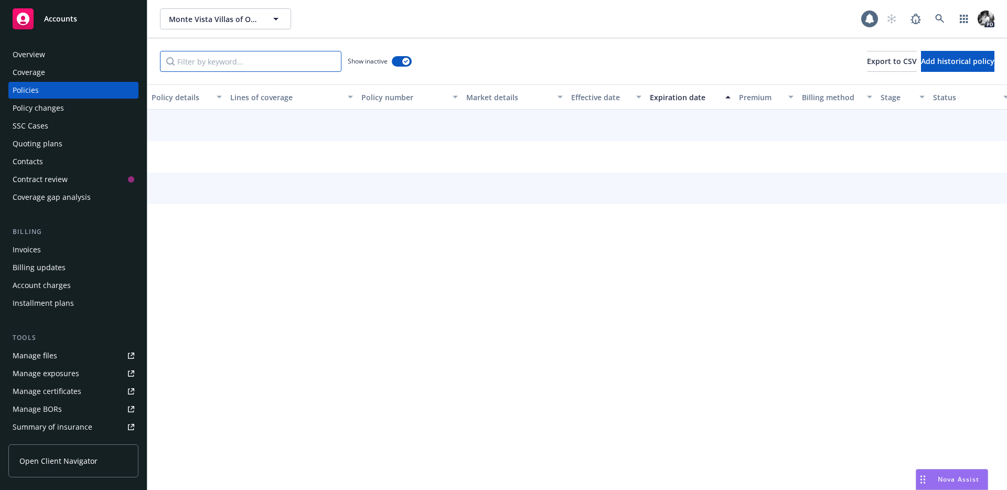
click at [275, 70] on input "Filter by keyword..." at bounding box center [250, 61] width 181 height 21
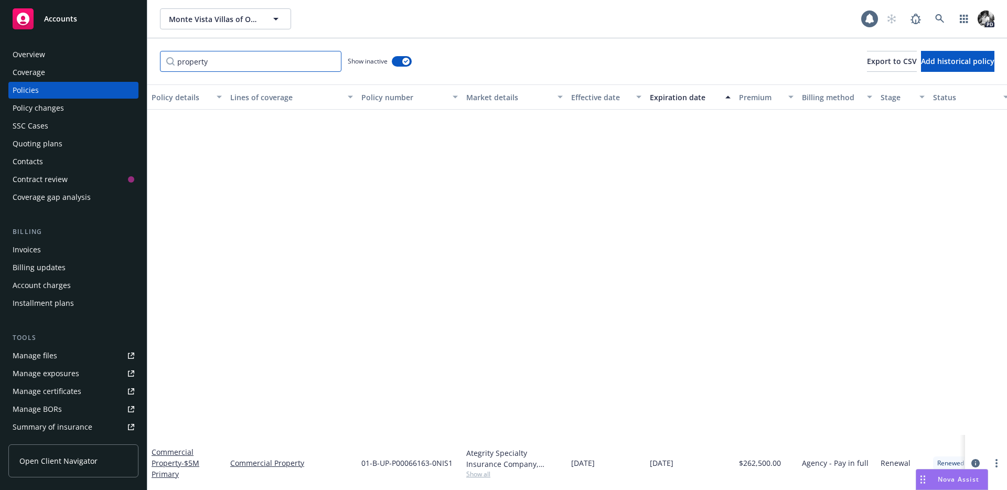
scroll to position [2723, 0]
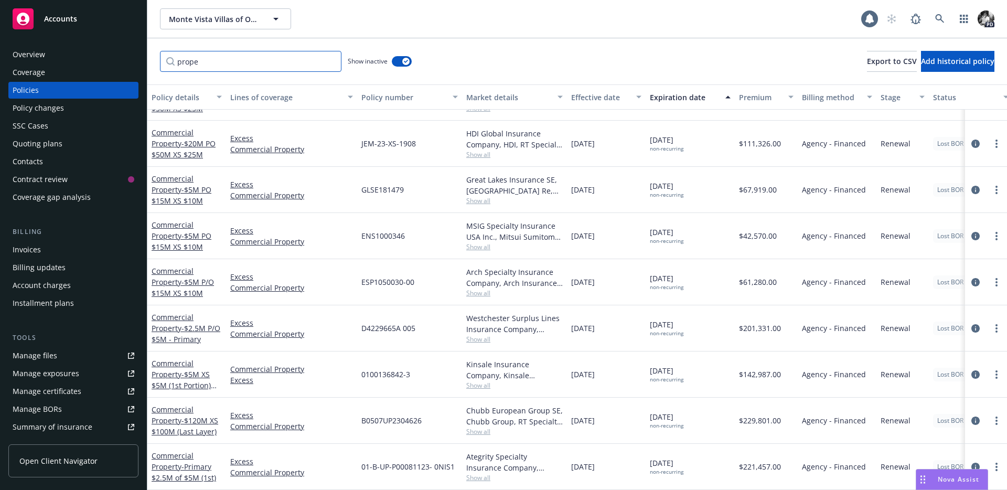
type input "prope"
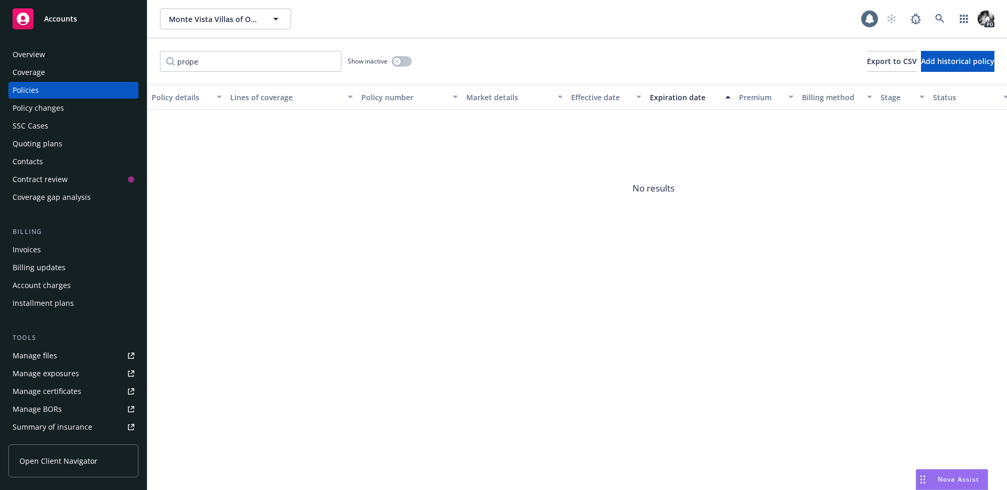
click at [88, 3] on div "Accounts" at bounding box center [73, 17] width 147 height 34
click at [82, 11] on div "Accounts" at bounding box center [74, 18] width 122 height 21
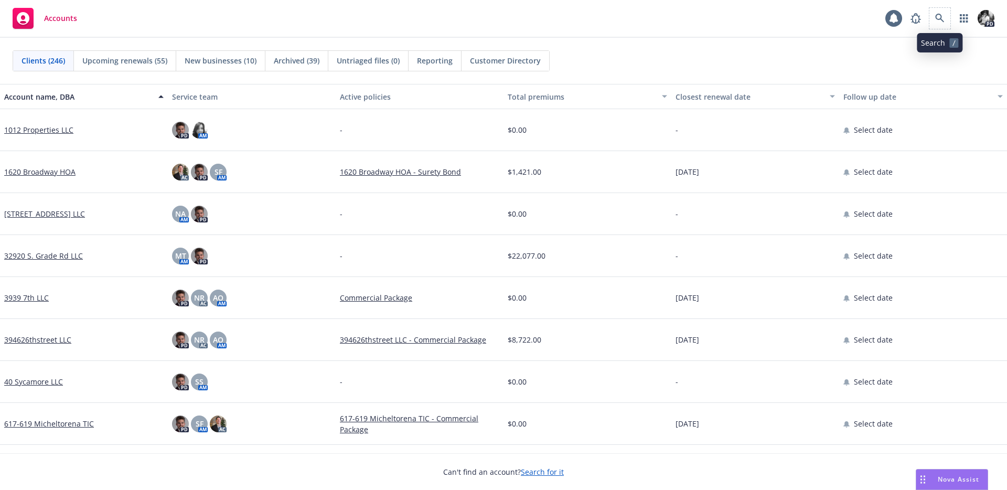
click at [931, 8] on span at bounding box center [939, 18] width 21 height 21
click at [933, 9] on link at bounding box center [939, 18] width 21 height 21
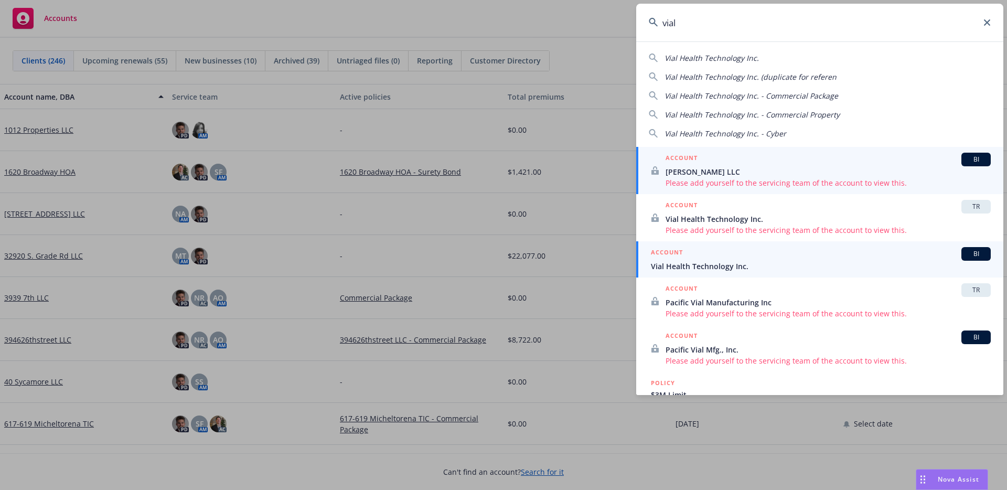
type input "vial"
click at [713, 255] on div "ACCOUNT BI" at bounding box center [821, 254] width 340 height 14
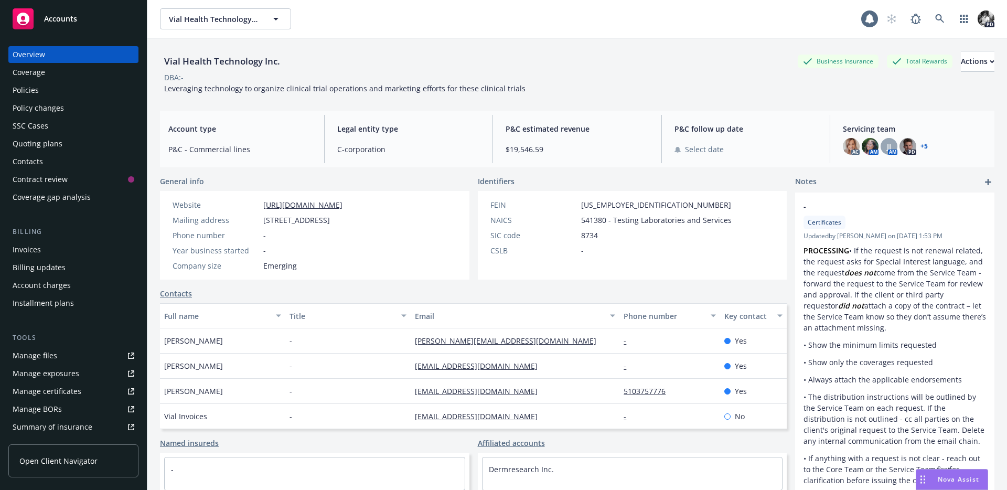
click at [75, 86] on div "Policies" at bounding box center [74, 90] width 122 height 17
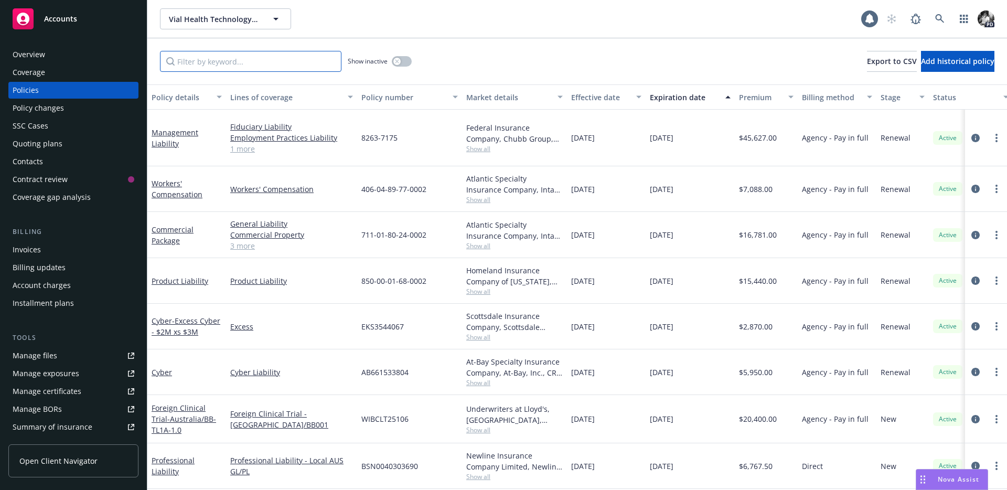
click at [286, 55] on input "Filter by keyword..." at bounding box center [250, 61] width 181 height 21
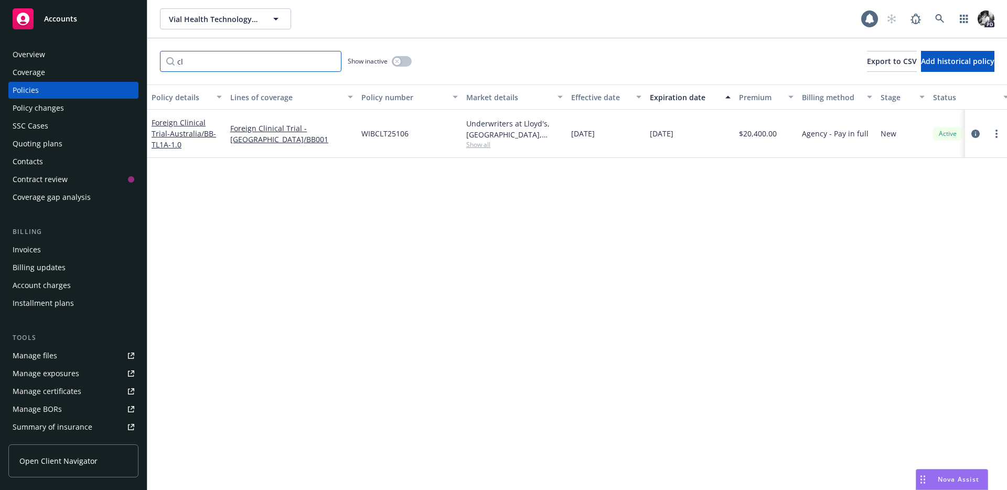
type input "c"
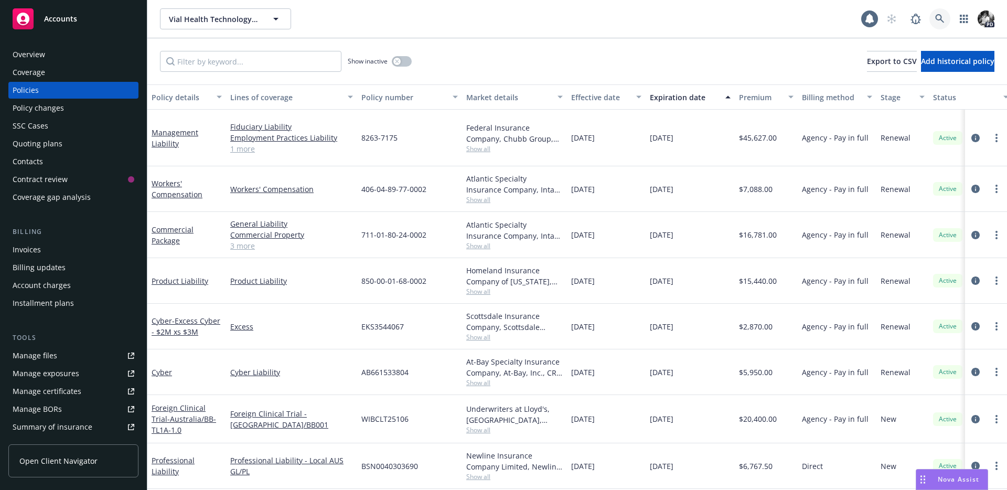
click at [938, 17] on icon at bounding box center [939, 18] width 9 height 9
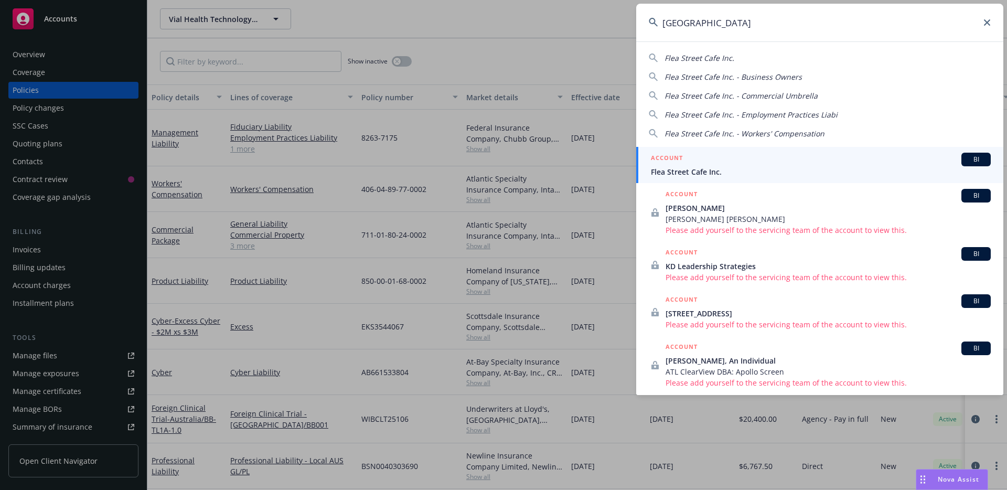
type input "[GEOGRAPHIC_DATA]"
click at [710, 164] on div "ACCOUNT BI" at bounding box center [821, 160] width 340 height 14
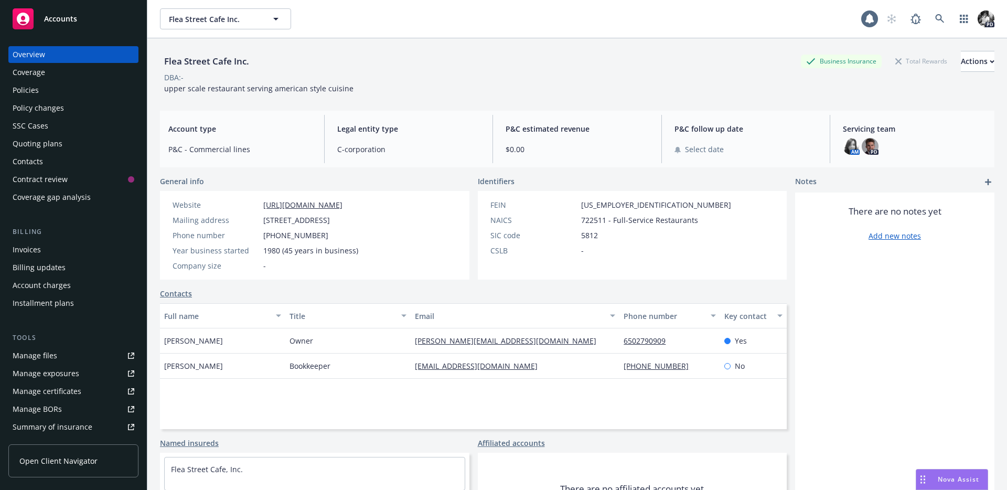
click at [68, 88] on div "Policies" at bounding box center [74, 90] width 122 height 17
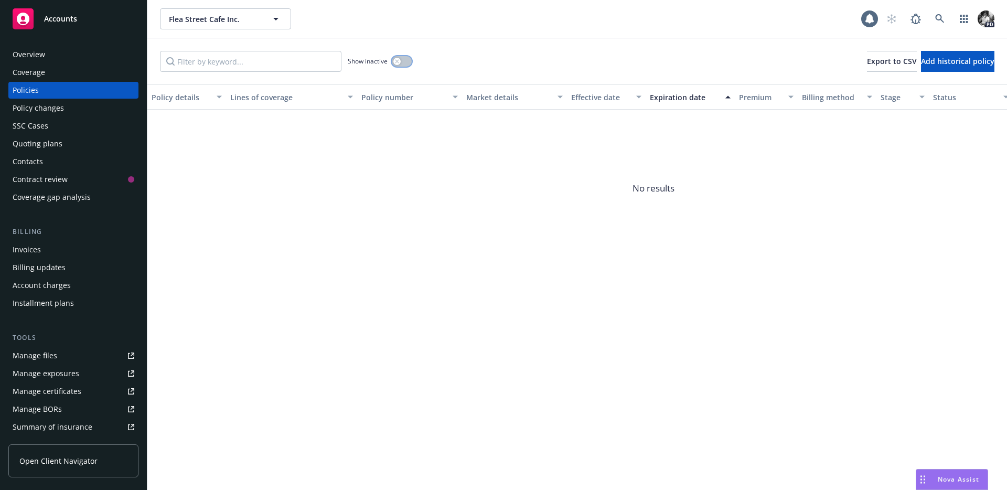
click at [403, 62] on button "button" at bounding box center [402, 61] width 20 height 10
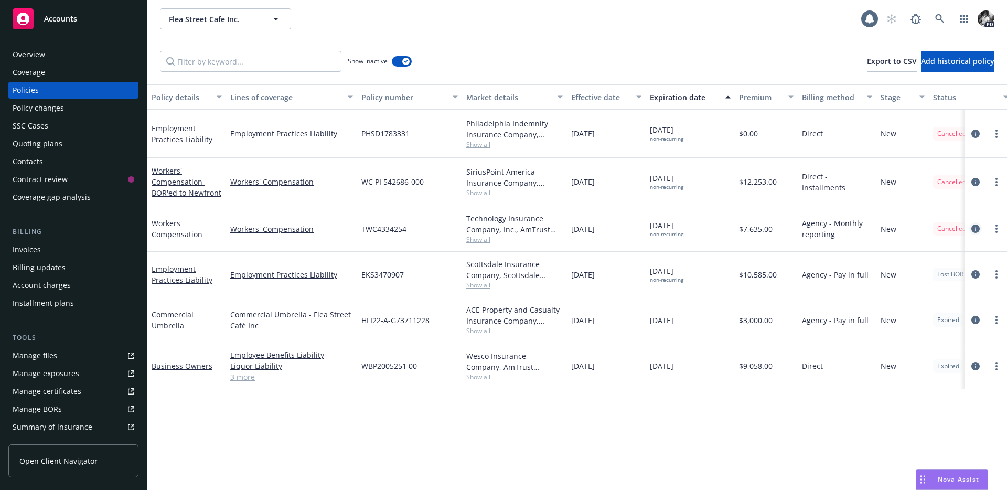
click at [978, 226] on icon "circleInformation" at bounding box center [975, 228] width 8 height 8
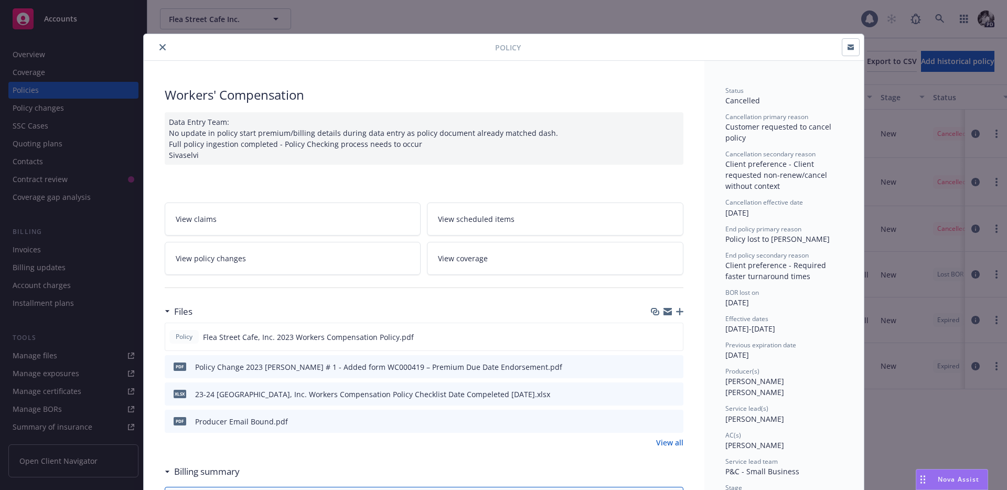
click at [296, 262] on link "View policy changes" at bounding box center [293, 258] width 256 height 33
